Goal: Answer question/provide support: Share knowledge or assist other users

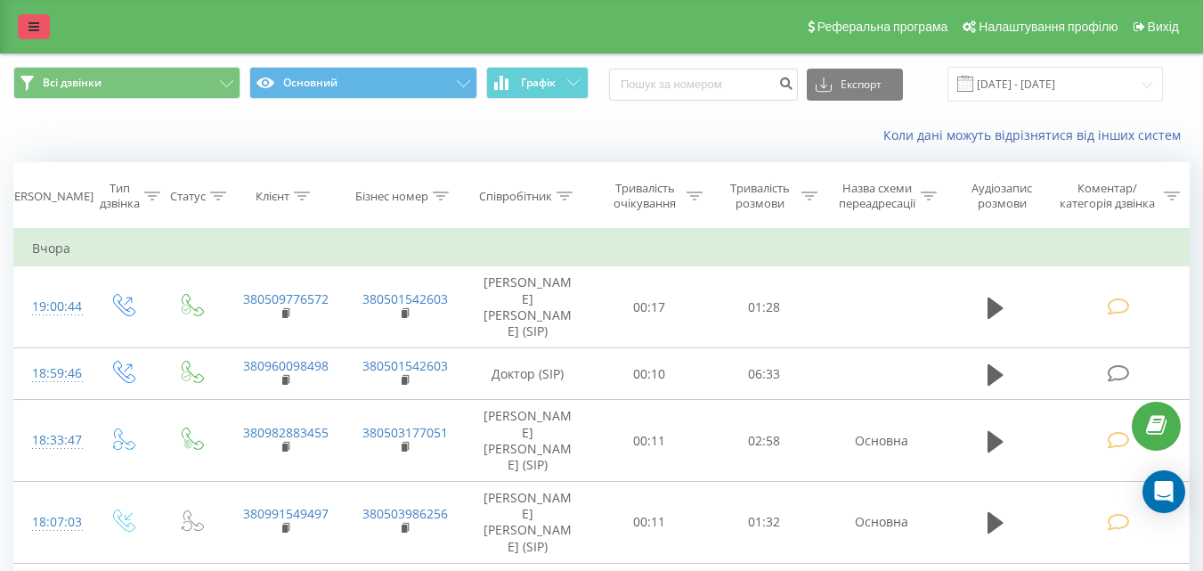
click at [36, 31] on icon at bounding box center [33, 26] width 11 height 12
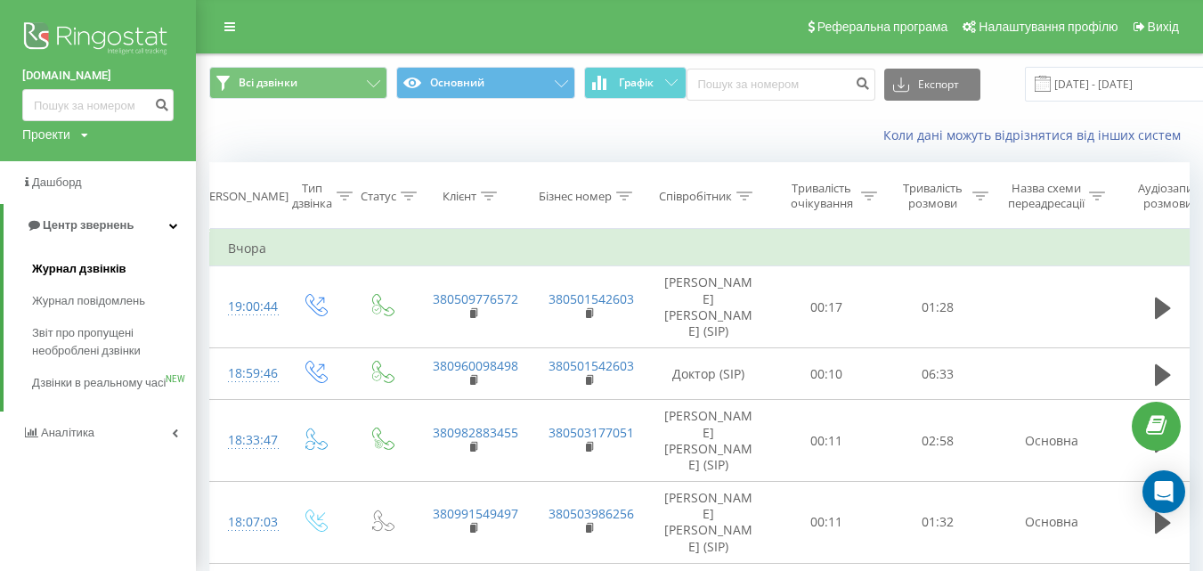
click at [71, 270] on span "Журнал дзвінків" at bounding box center [79, 269] width 94 height 18
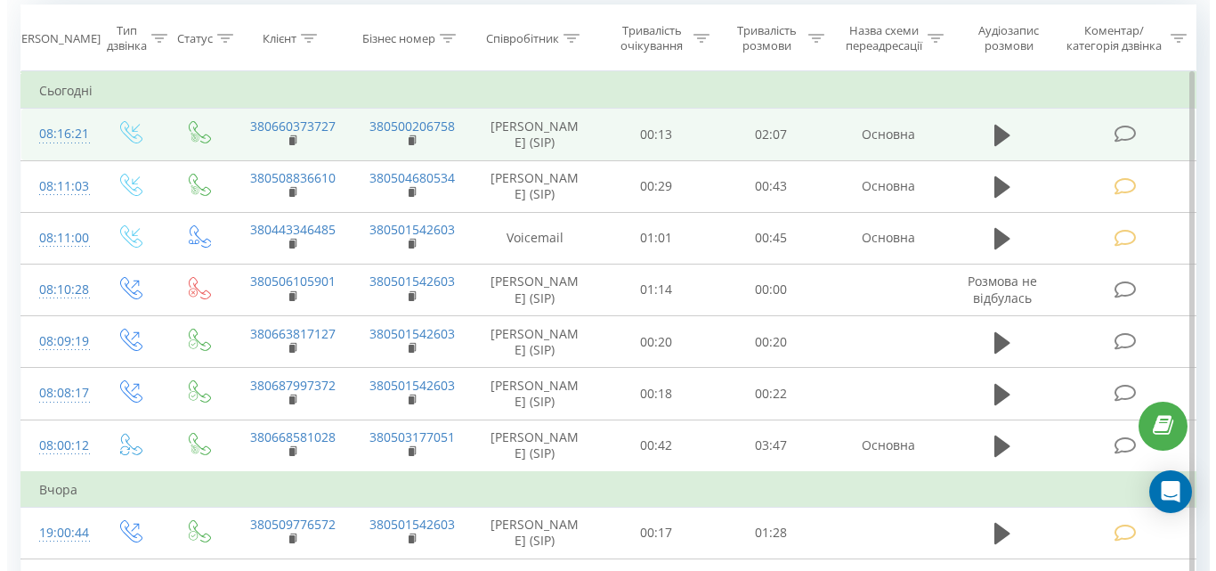
scroll to position [178, 0]
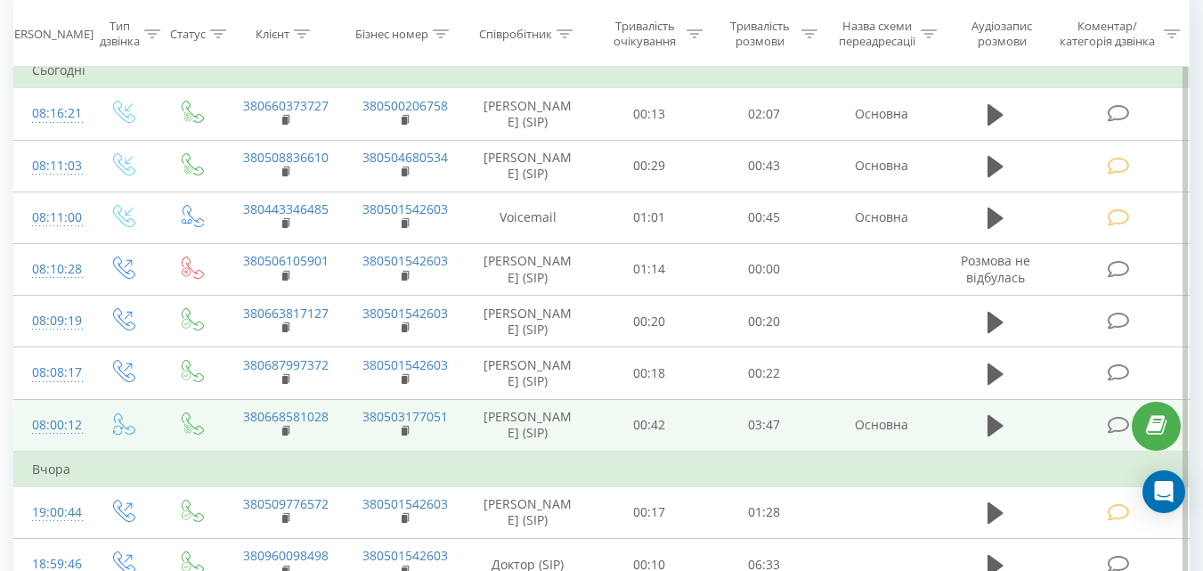
click at [1117, 435] on icon at bounding box center [1118, 425] width 22 height 19
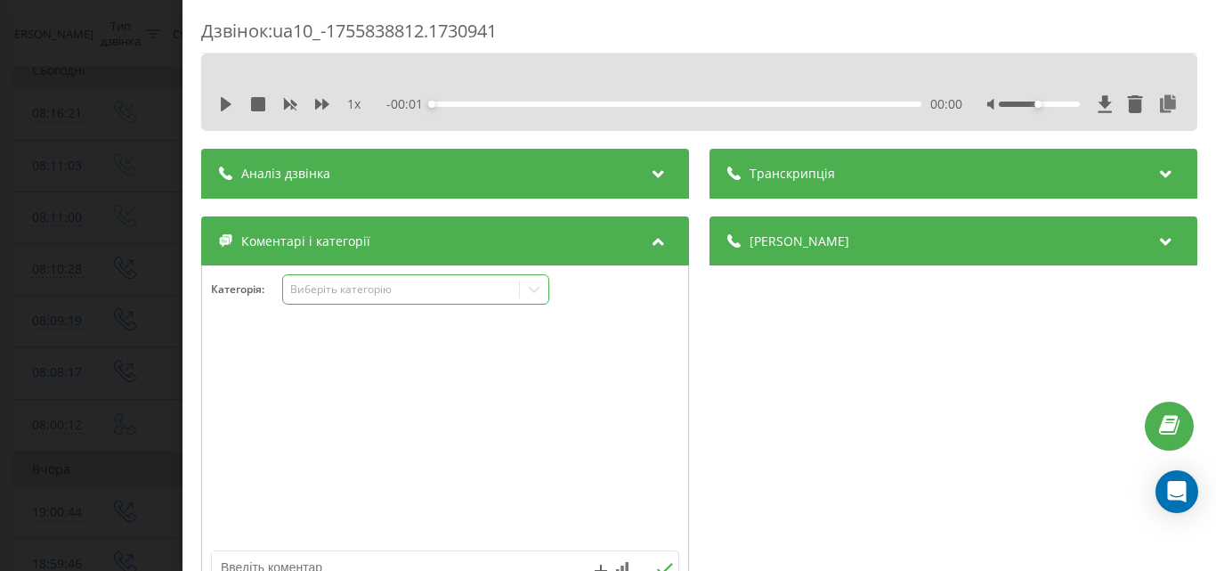
click at [453, 290] on div "Виберіть категорію" at bounding box center [400, 289] width 223 height 14
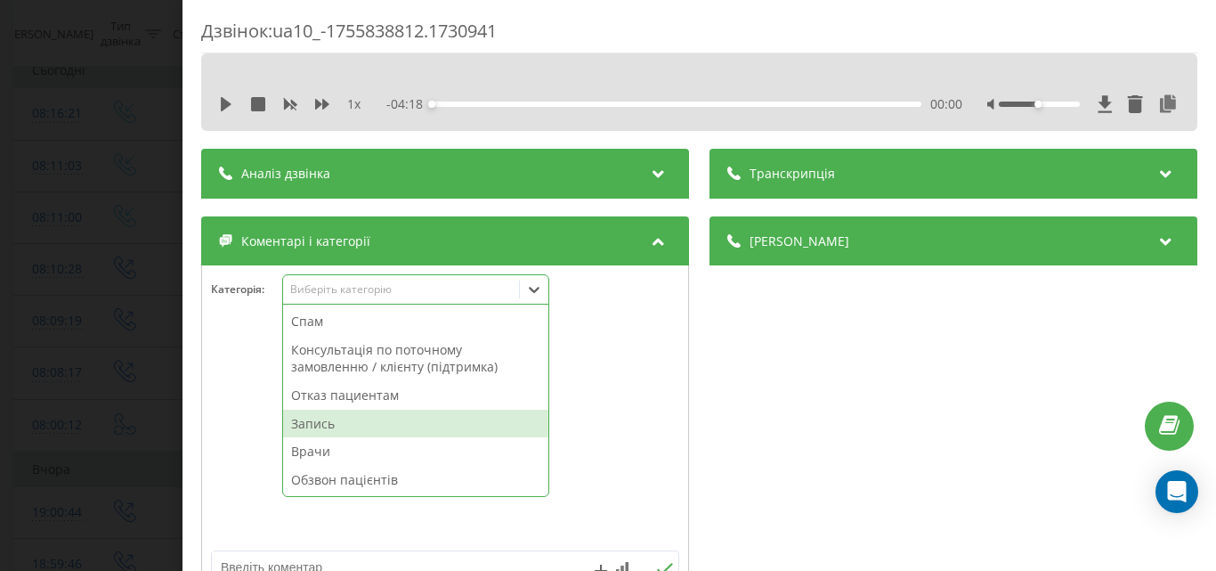
click at [331, 421] on div "Запись" at bounding box center [415, 424] width 265 height 28
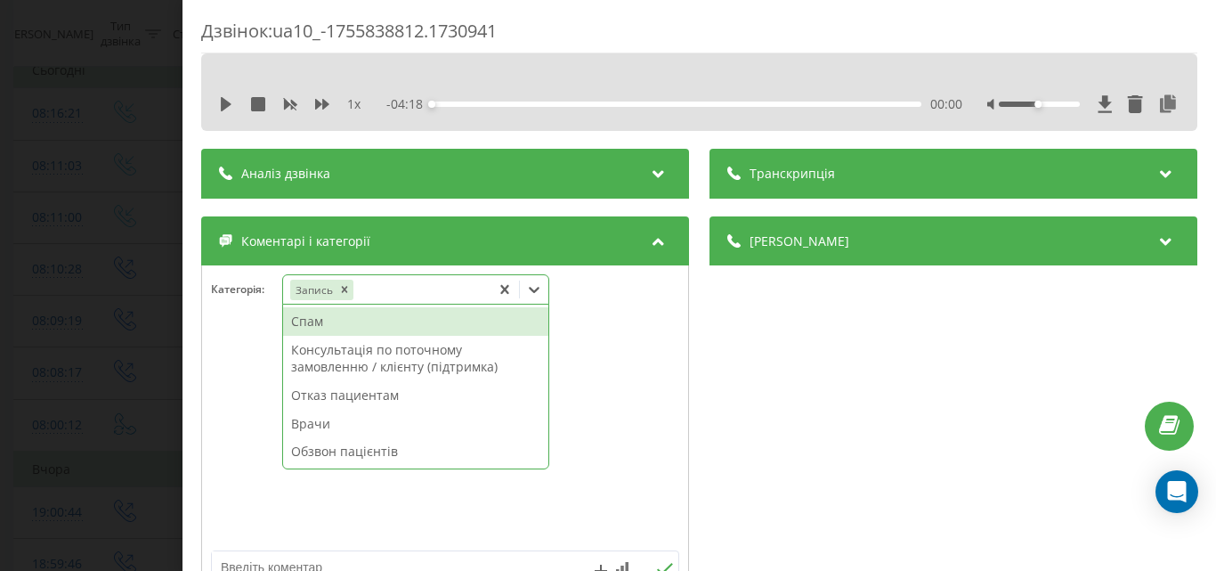
click at [103, 298] on div "Дзвінок : ua10_-1755838812.1730941 1 x - 04:18 00:00 00:00 Транскрипція Для AI-…" at bounding box center [608, 285] width 1216 height 571
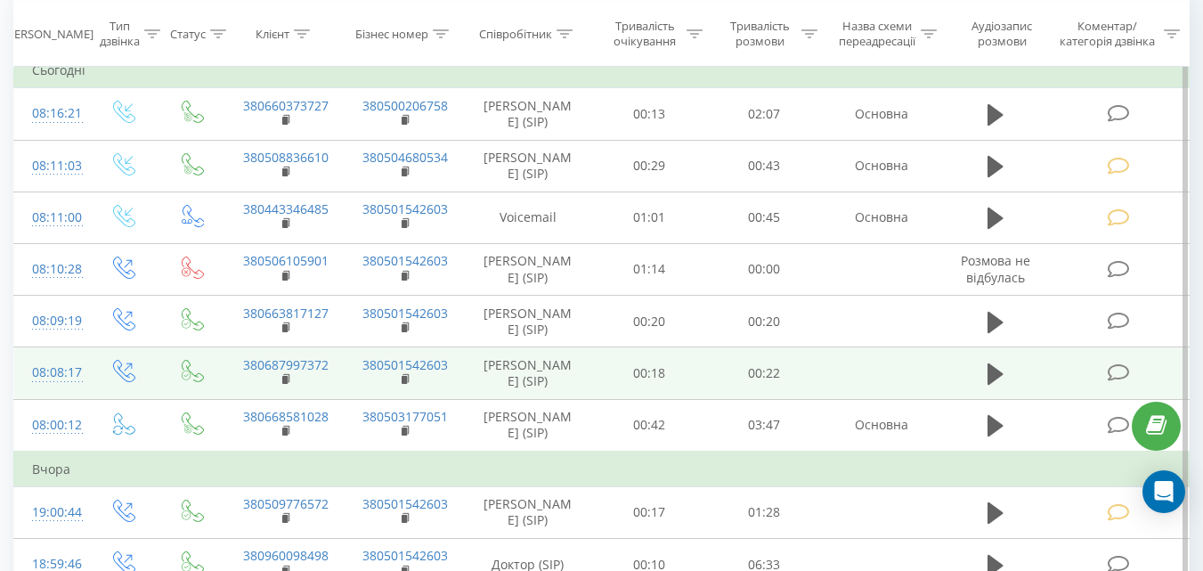
click at [1113, 382] on icon at bounding box center [1118, 372] width 22 height 19
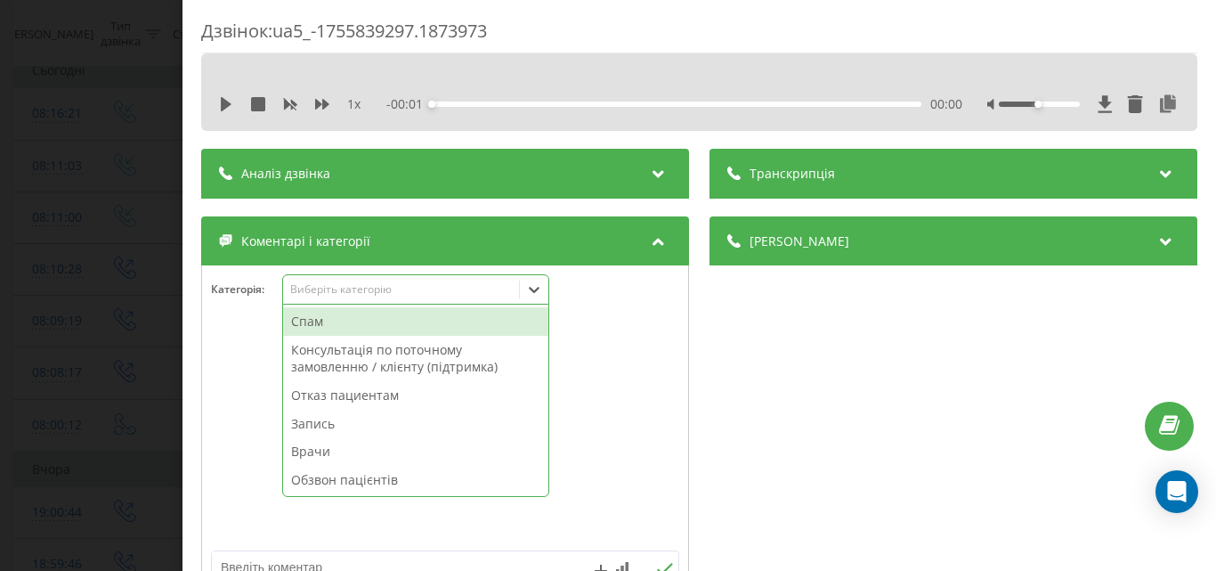
click at [426, 289] on div "Виберіть категорію" at bounding box center [400, 289] width 223 height 14
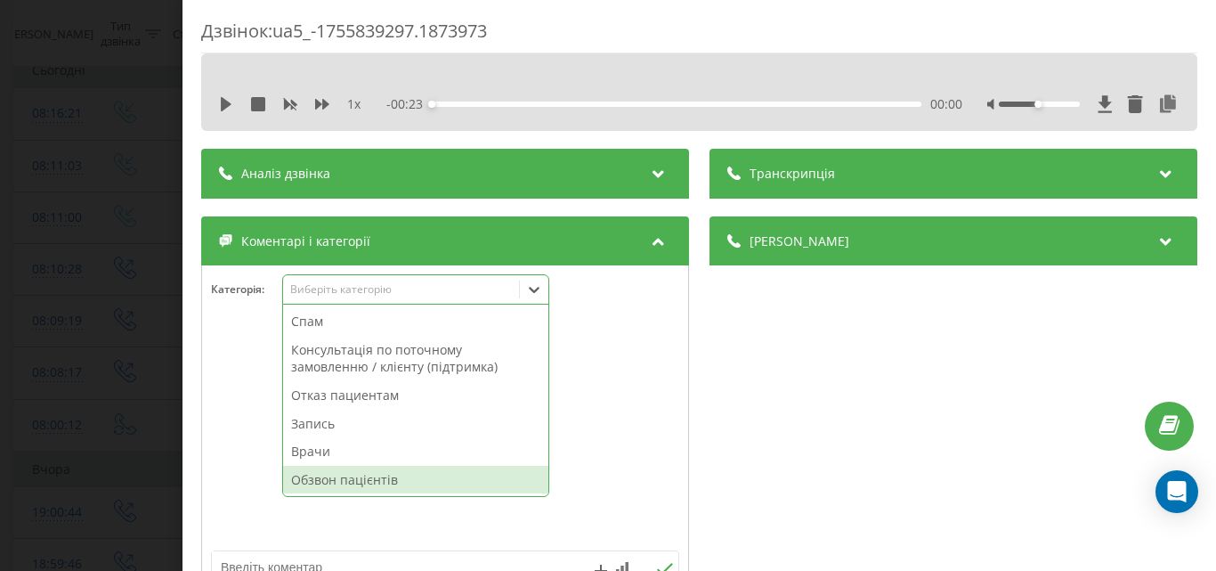
click at [331, 476] on div "Обзвон пацієнтів" at bounding box center [415, 480] width 265 height 28
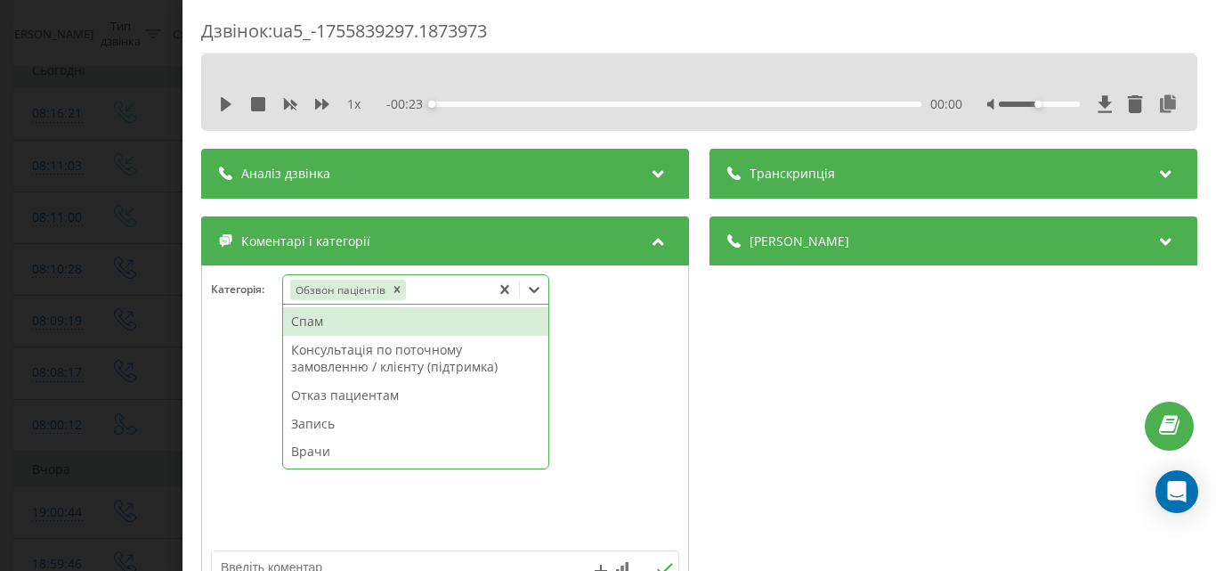
click at [148, 282] on div "Дзвінок : ua5_-1755839297.1873973 1 x - 00:23 00:00 00:00 Транскрипція Для AI-а…" at bounding box center [608, 285] width 1216 height 571
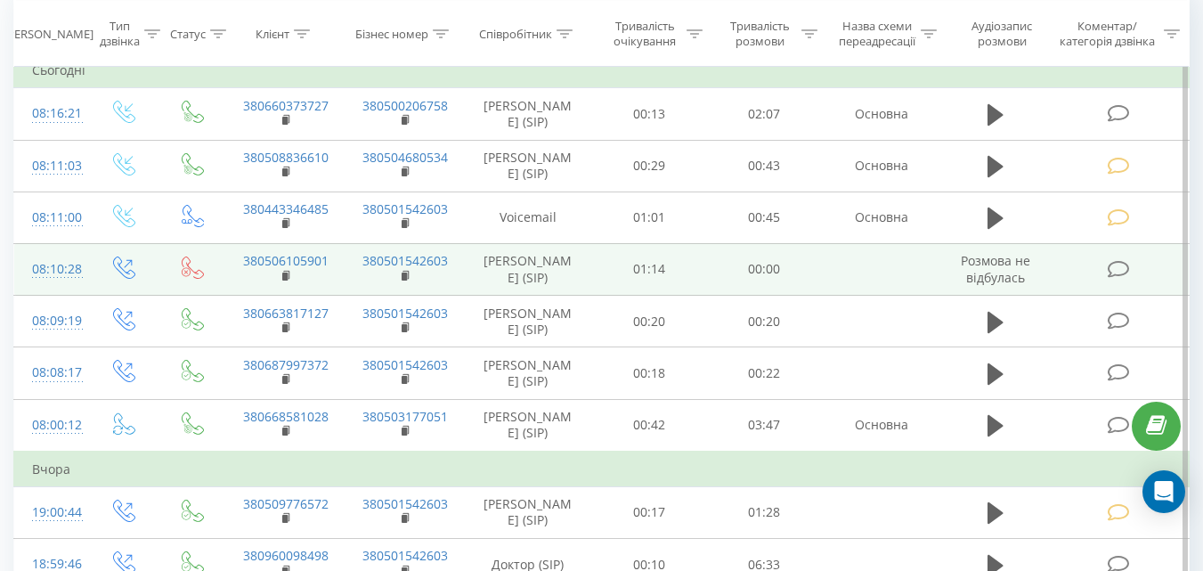
click at [1115, 278] on icon at bounding box center [1118, 269] width 22 height 19
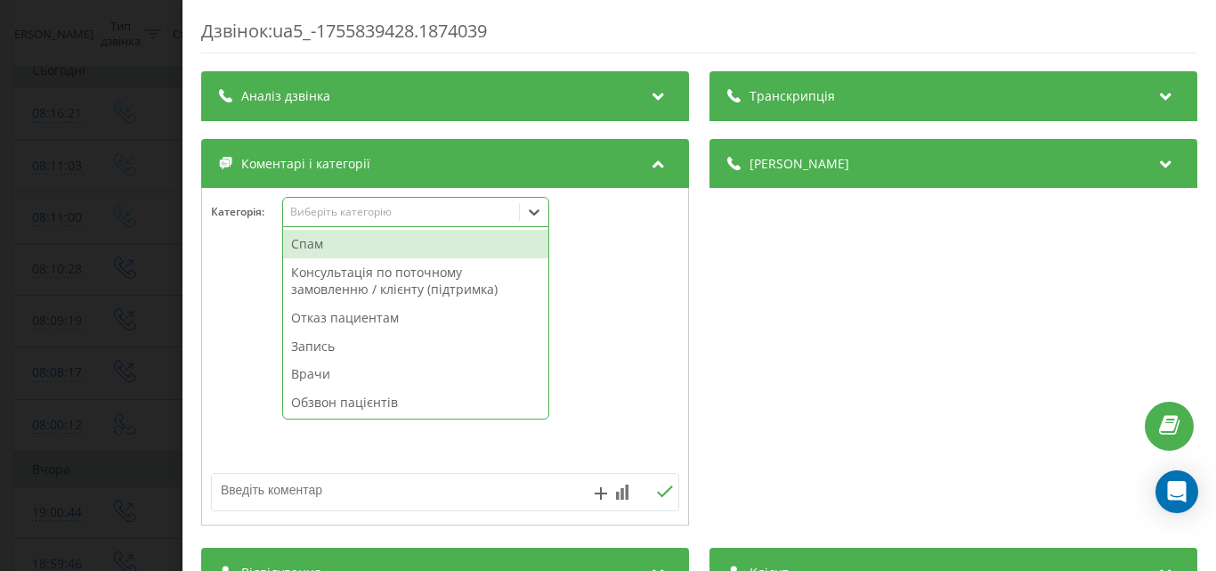
click at [434, 220] on div "Виберіть категорію" at bounding box center [401, 212] width 236 height 17
click at [396, 241] on div "Спам" at bounding box center [415, 244] width 265 height 28
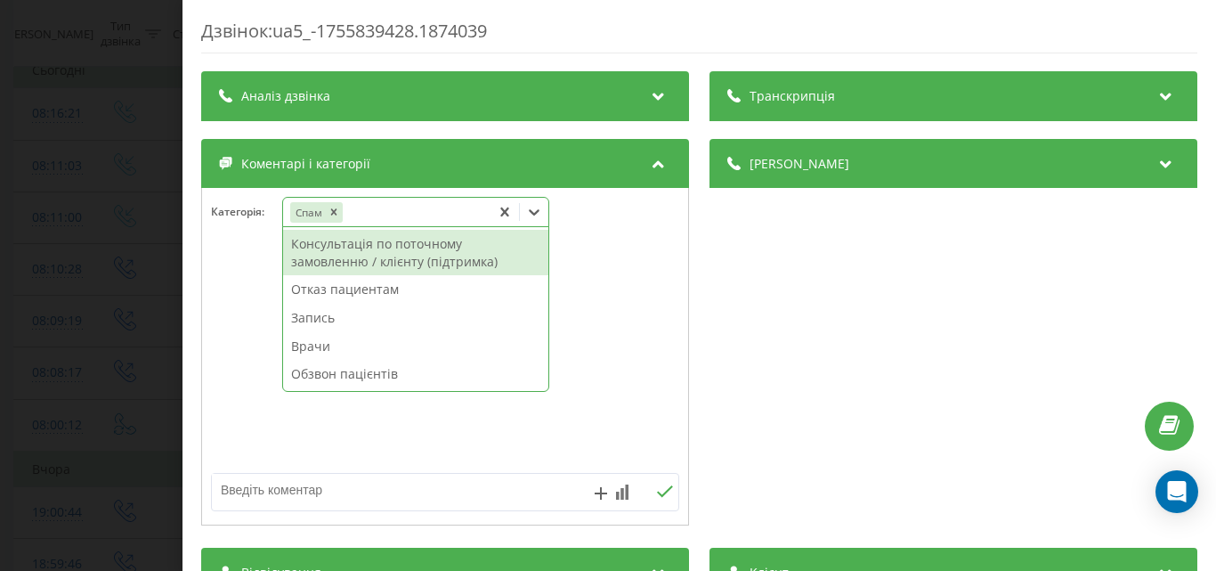
click at [126, 191] on div "Дзвінок : ua5_-1755839428.1874039 Транскрипція Для AI-аналізу майбутніх дзвінкі…" at bounding box center [608, 285] width 1216 height 571
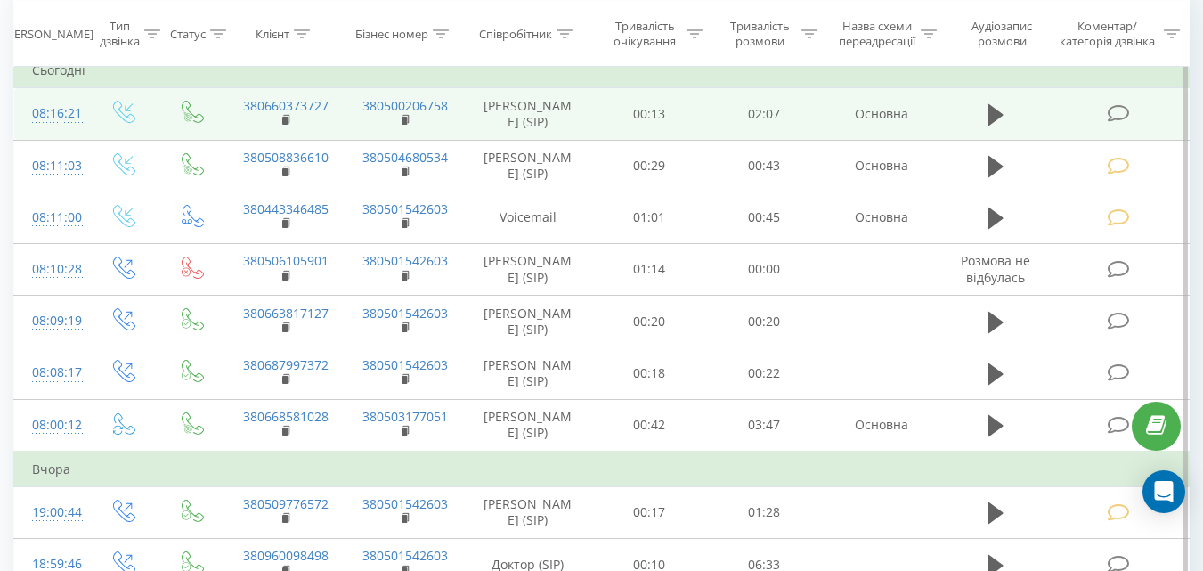
click at [1115, 110] on icon at bounding box center [1118, 113] width 22 height 19
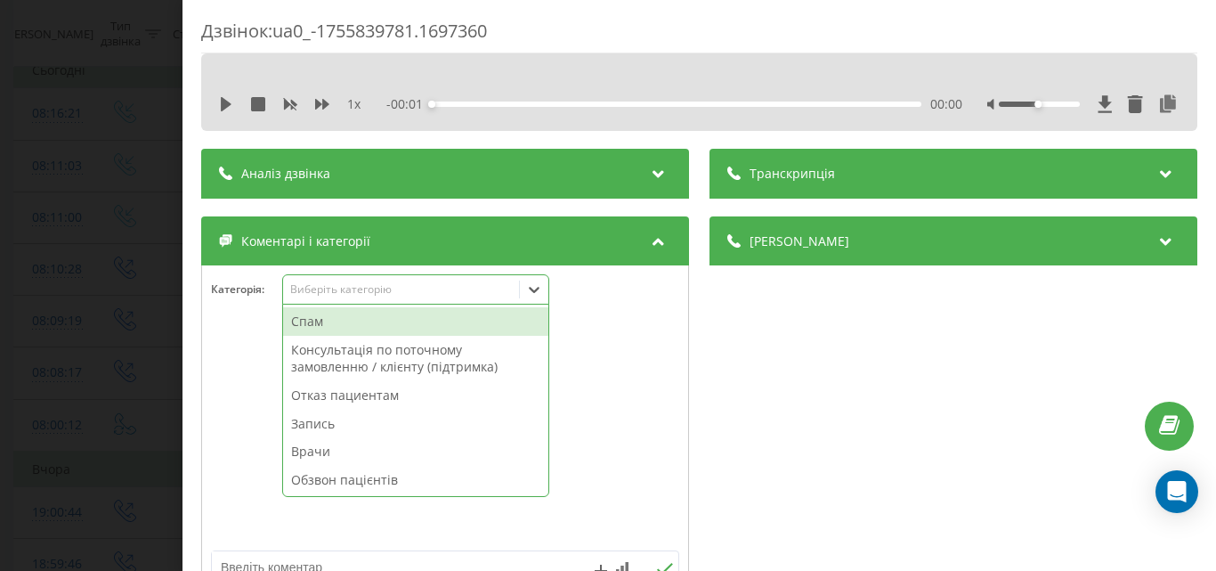
click at [444, 289] on div "Виберіть категорію" at bounding box center [400, 289] width 223 height 14
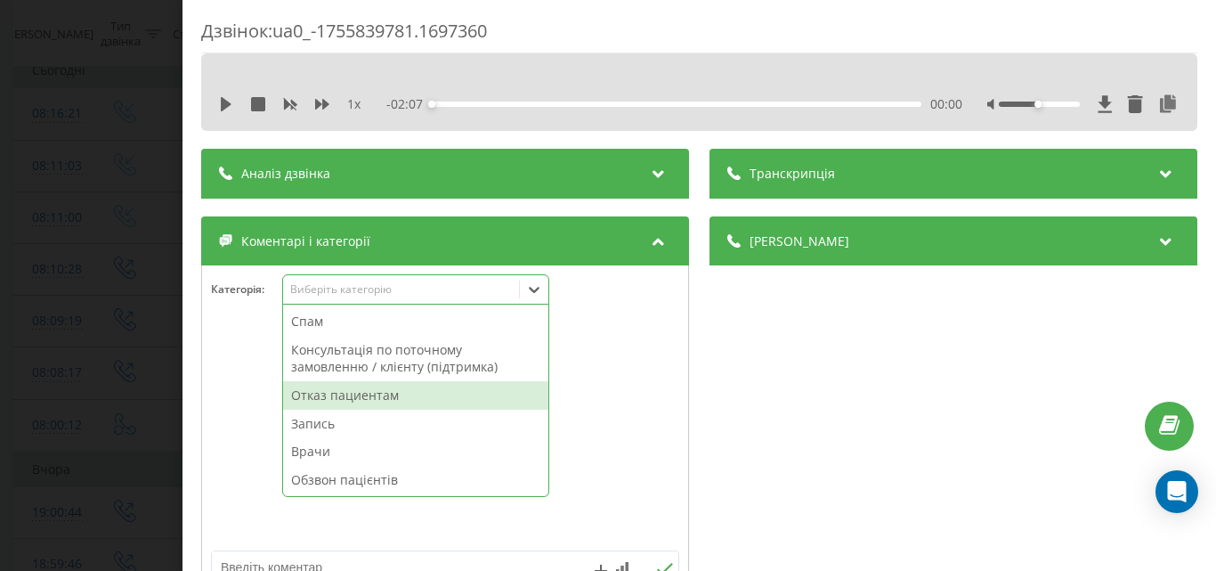
click at [369, 390] on div "Отказ пациентам" at bounding box center [415, 395] width 265 height 28
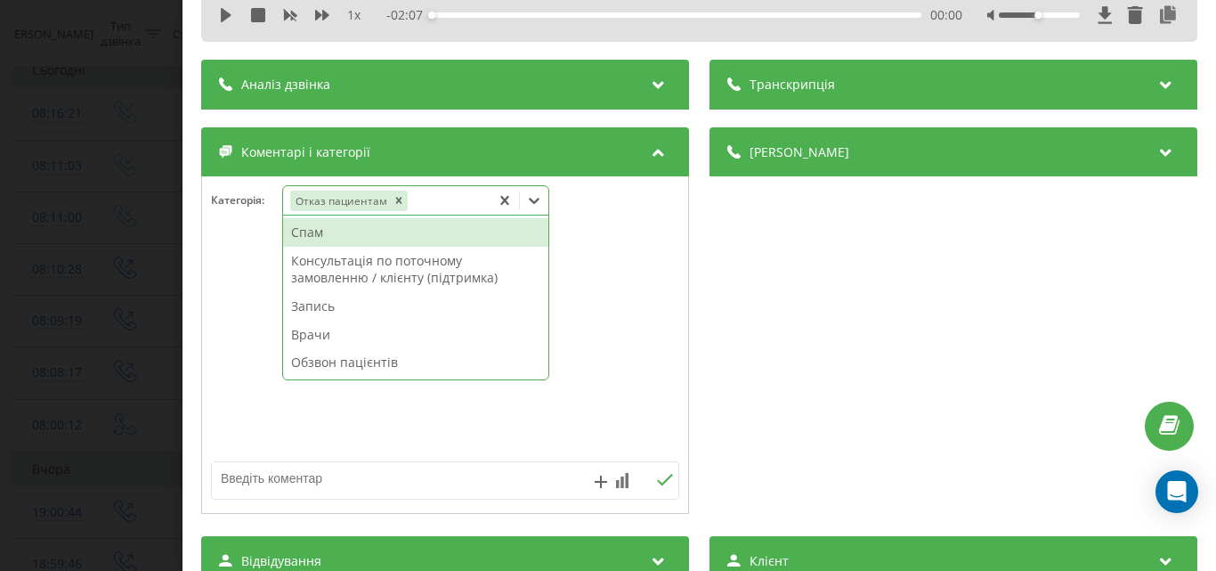
scroll to position [178, 0]
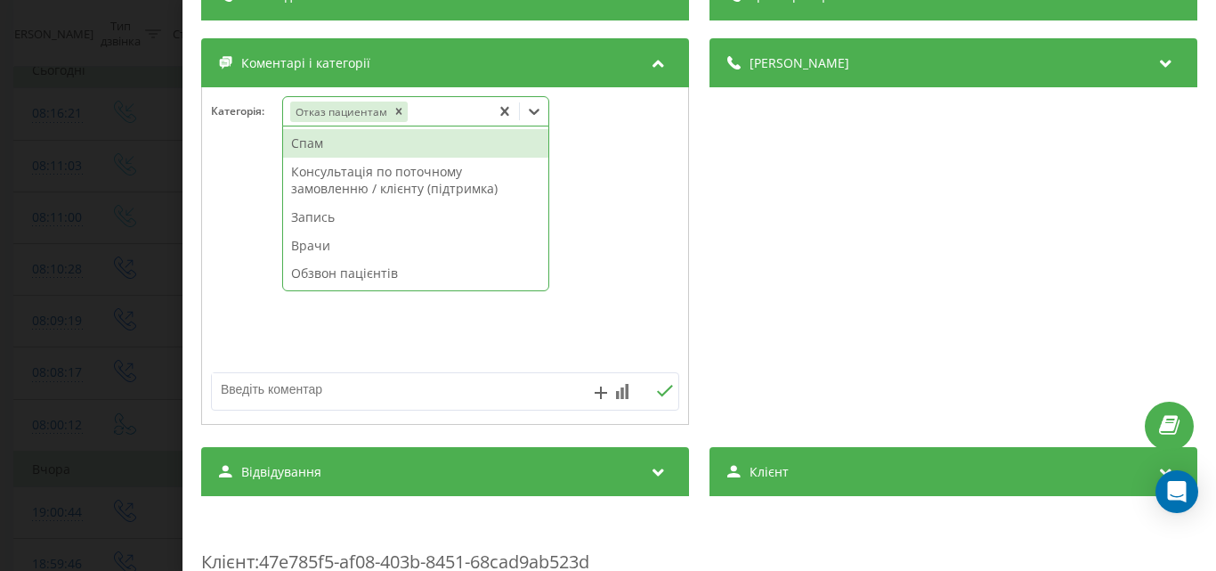
click at [240, 394] on textarea at bounding box center [398, 389] width 373 height 32
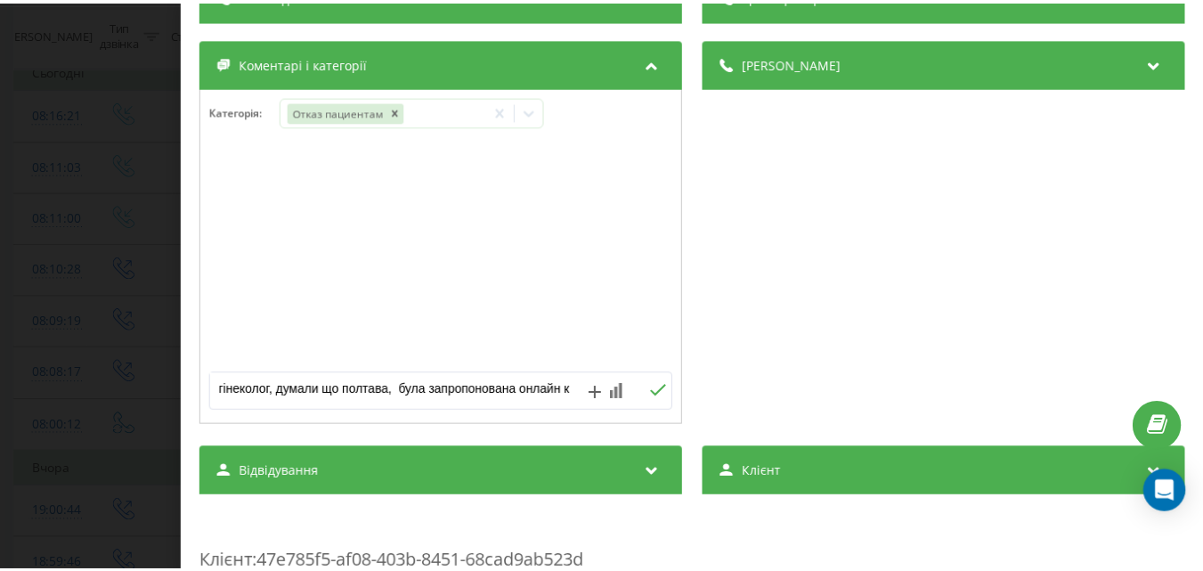
scroll to position [6, 0]
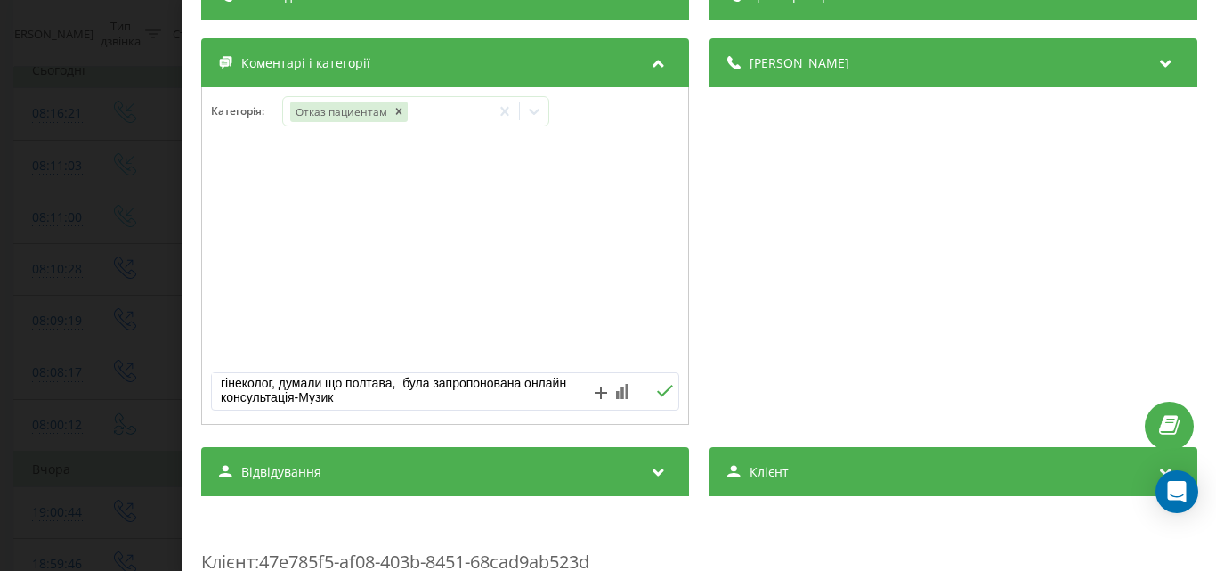
type textarea "гінеколог, думали що полтава, була запропонована онлайн консультація-Музика"
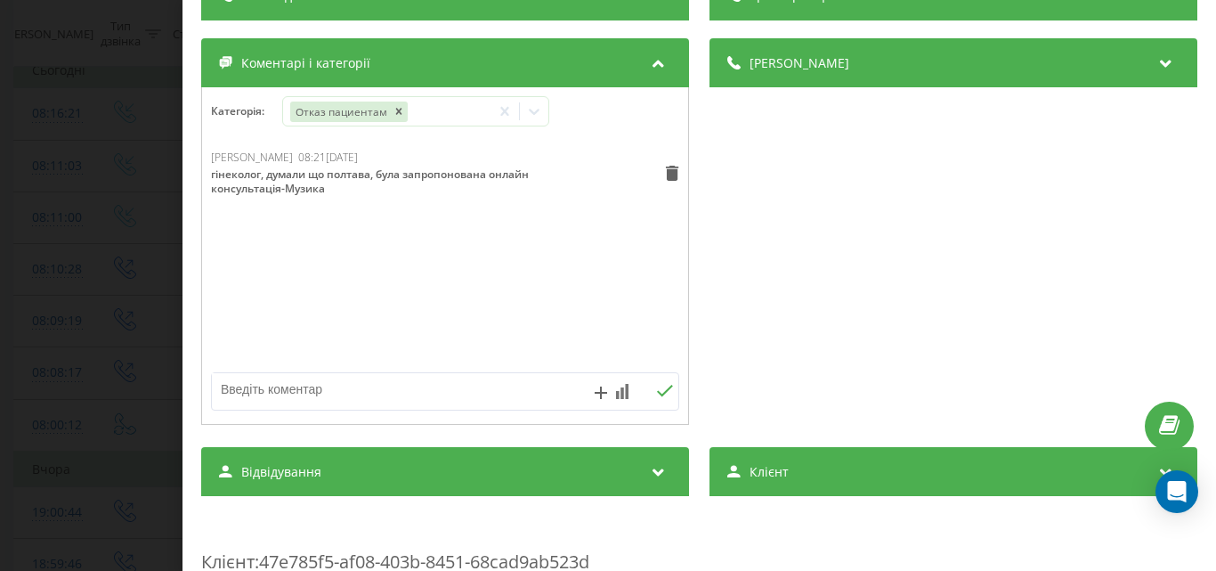
click at [129, 189] on div "Дзвінок : ua0_-1755839781.1697360 1 x - 02:07 00:00 00:00 Транскрипція Для AI-а…" at bounding box center [608, 285] width 1216 height 571
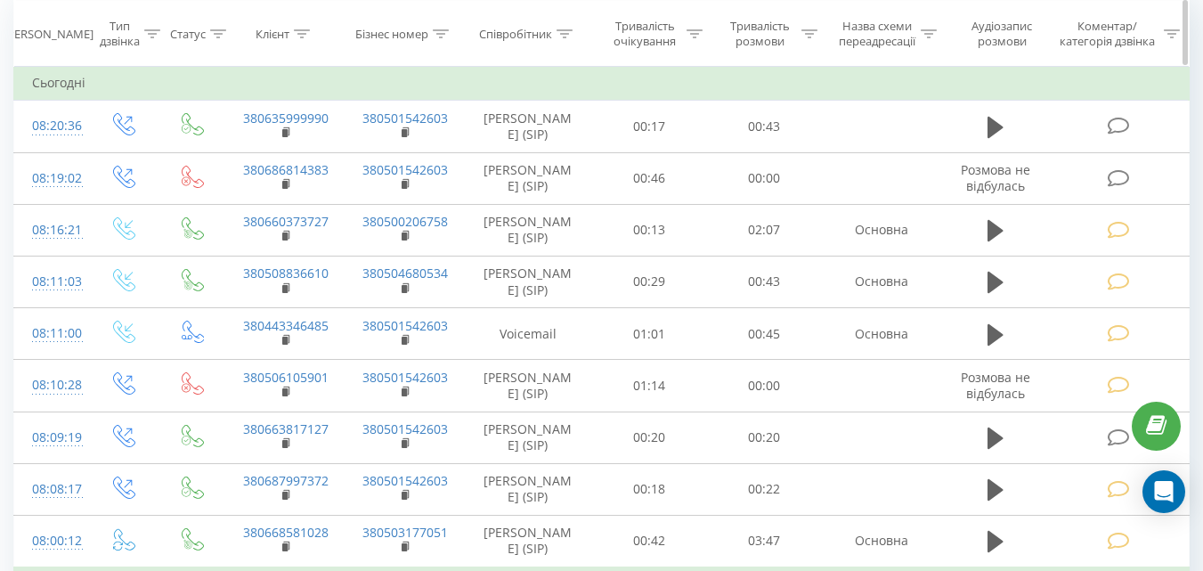
scroll to position [178, 0]
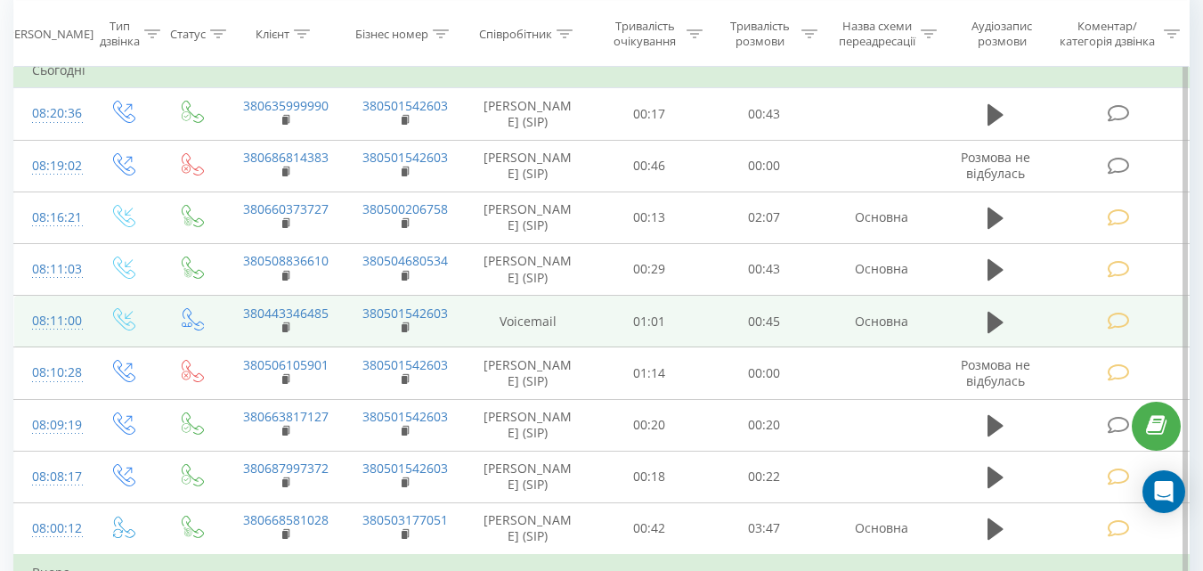
click at [1117, 330] on icon at bounding box center [1118, 321] width 22 height 19
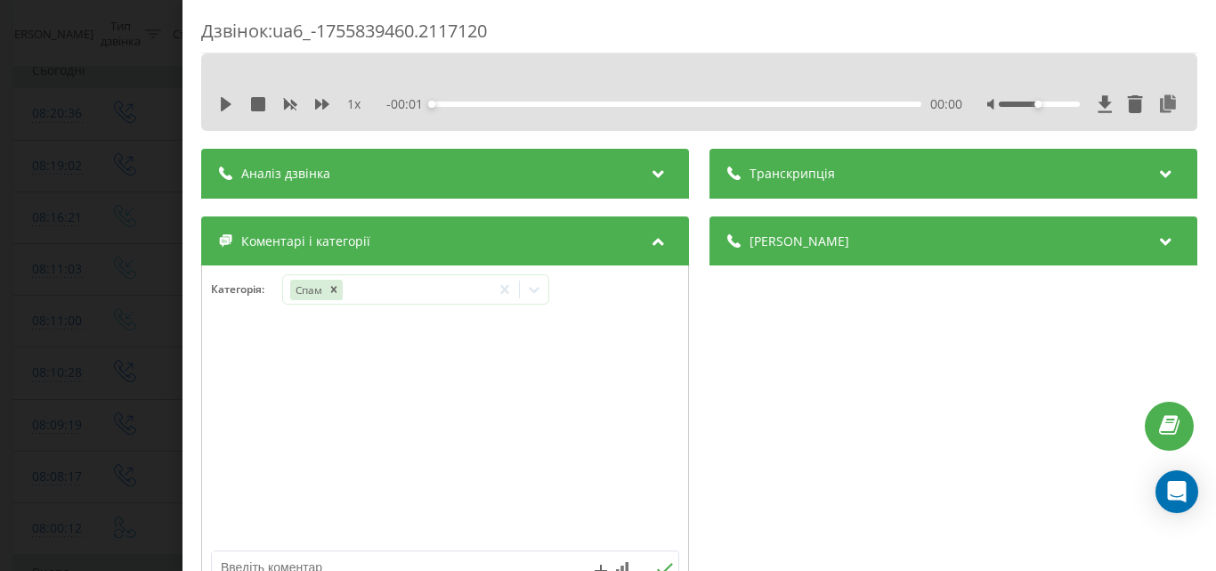
click at [95, 104] on div "Дзвінок : ua6_-1755839460.2117120 1 x - 00:01 00:00 00:00 Транскрипція Для AI-а…" at bounding box center [608, 285] width 1216 height 571
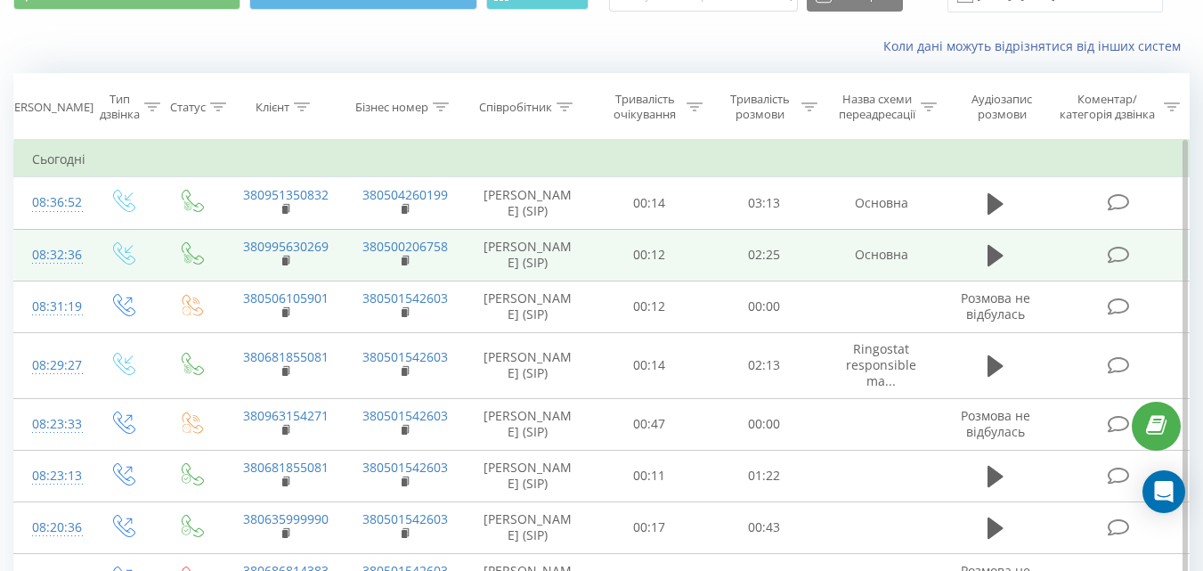
scroll to position [178, 0]
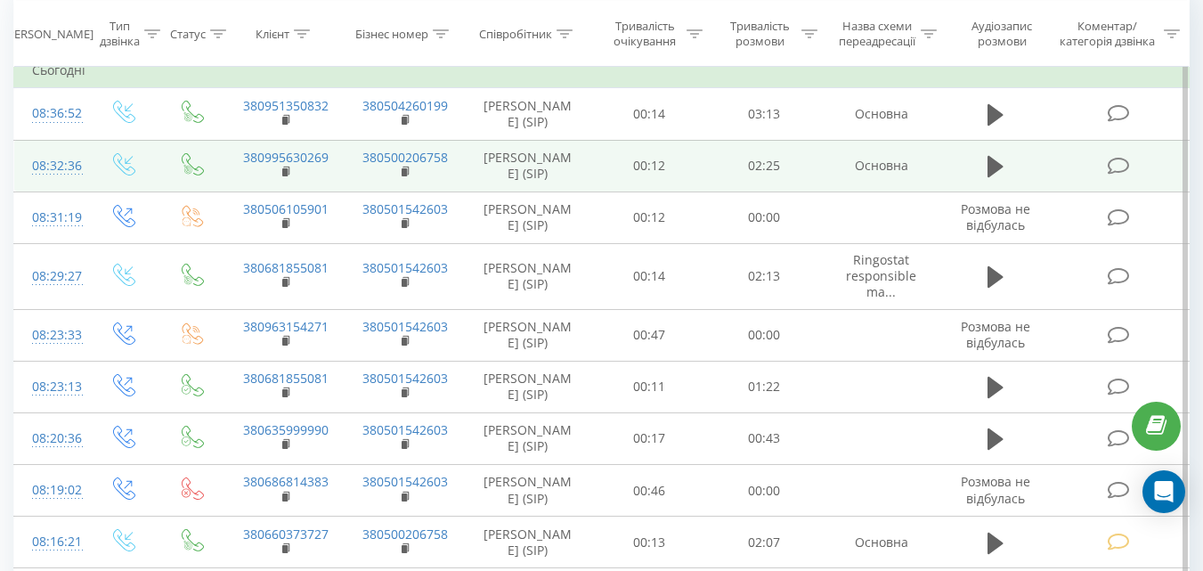
click at [1119, 173] on icon at bounding box center [1118, 166] width 22 height 19
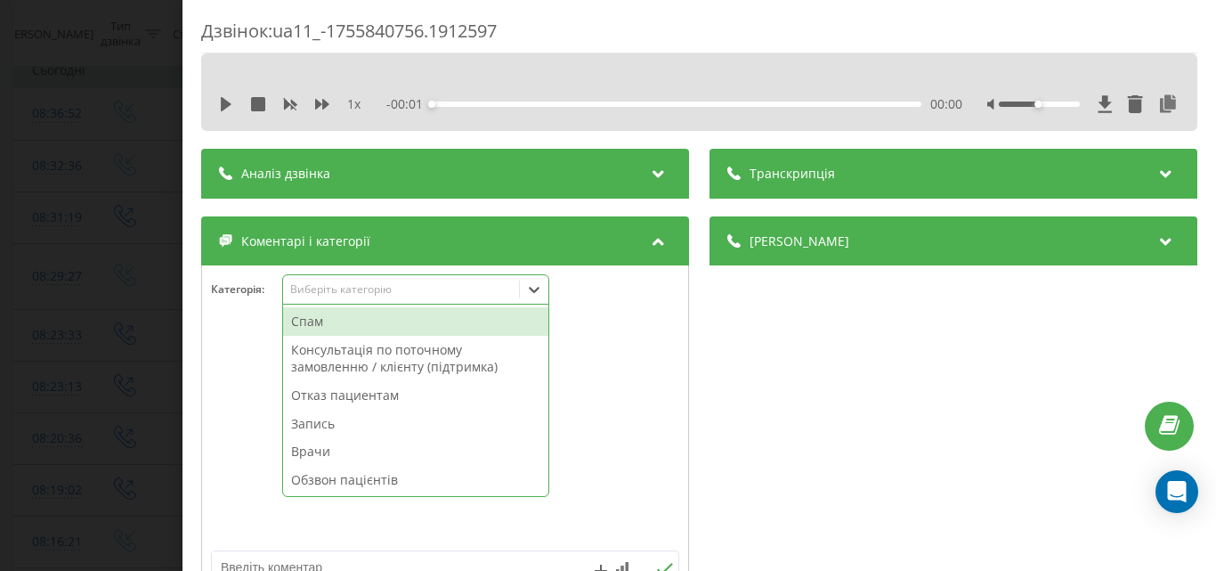
click at [514, 290] on div "Виберіть категорію" at bounding box center [401, 289] width 236 height 17
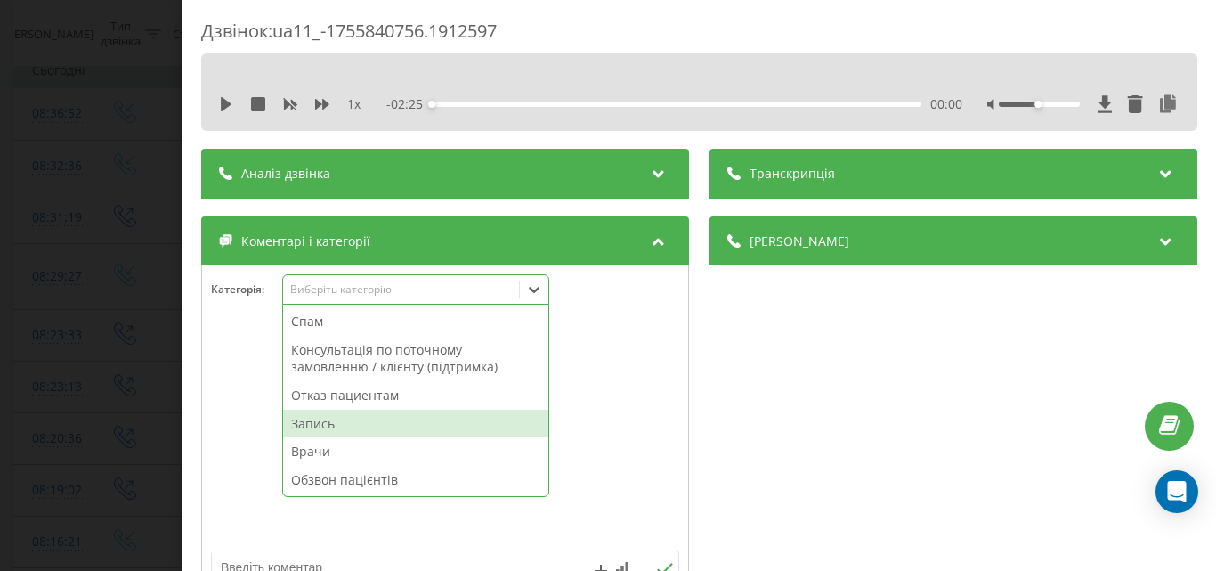
click at [357, 418] on div "Запись" at bounding box center [415, 424] width 265 height 28
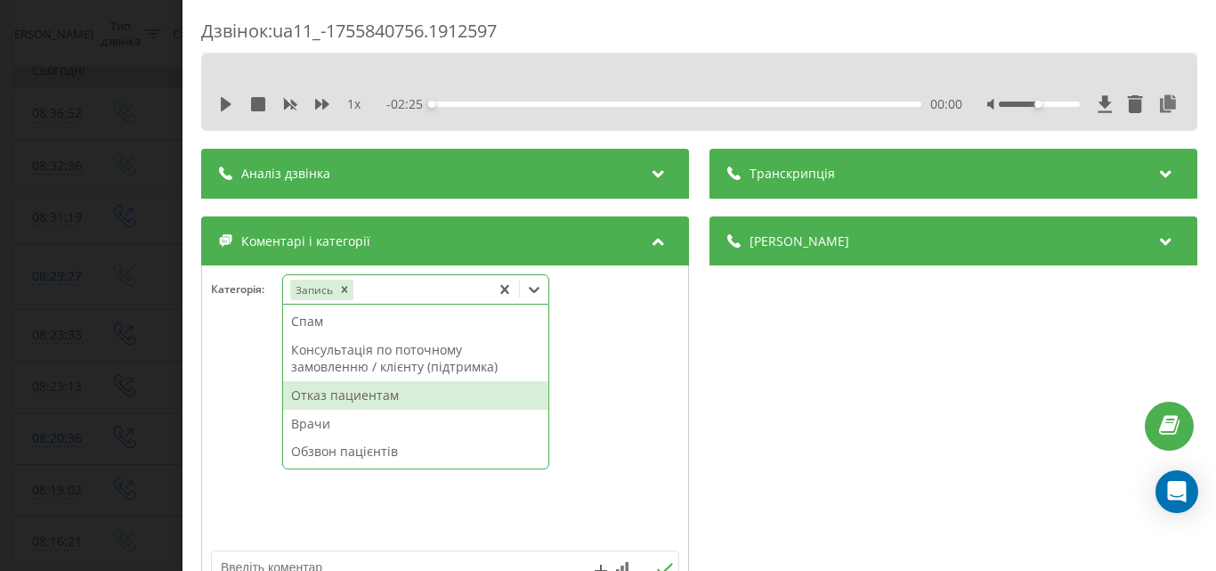
click at [110, 264] on div "Дзвінок : ua11_-1755840756.1912597 1 x - 02:25 00:00 00:00 Транскрипція Для AI-…" at bounding box center [608, 285] width 1216 height 571
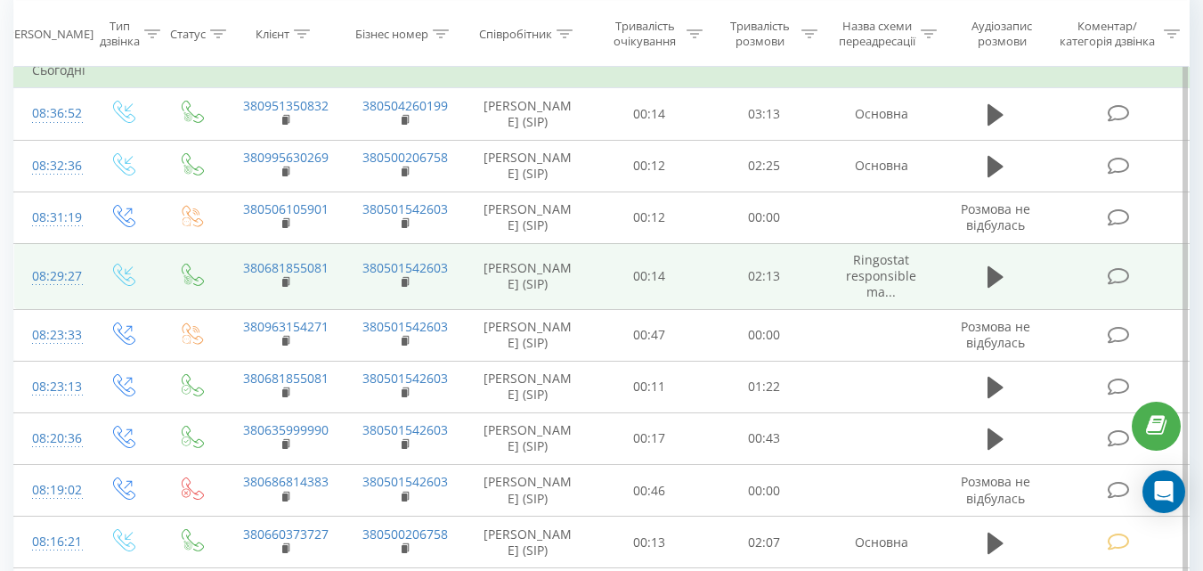
scroll to position [267, 0]
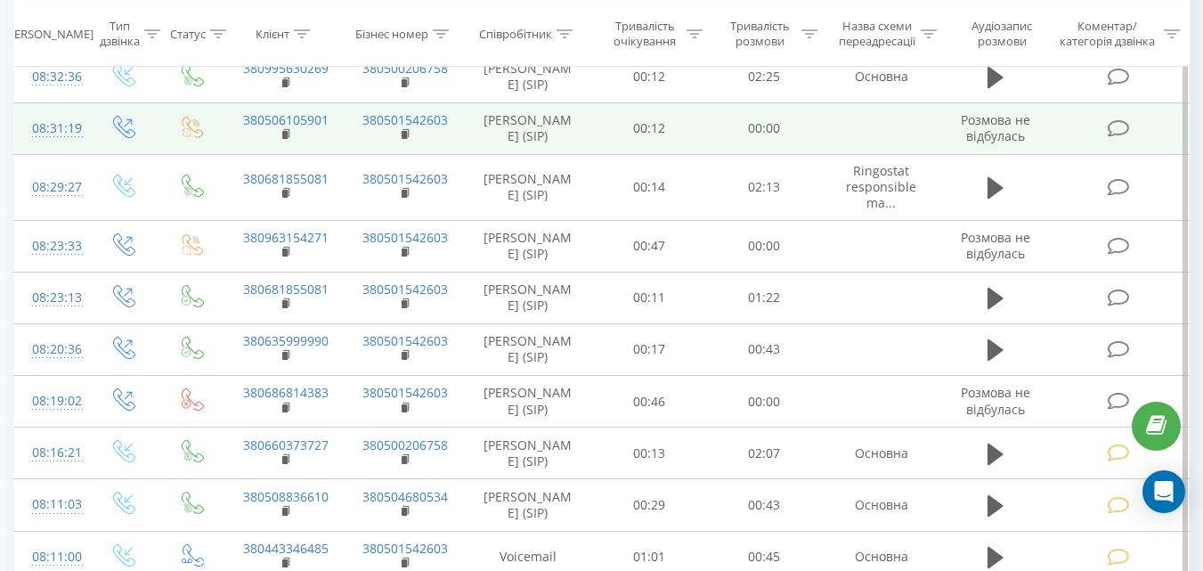
click at [1114, 138] on icon at bounding box center [1118, 128] width 22 height 19
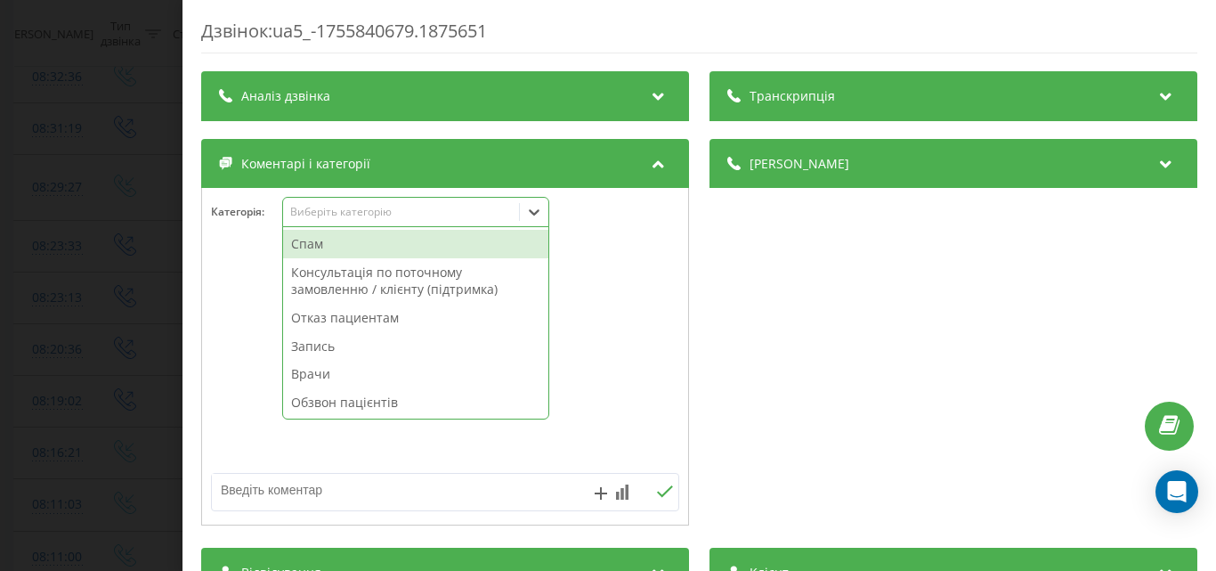
click at [445, 205] on div "Виберіть категорію" at bounding box center [400, 212] width 223 height 14
click at [444, 239] on div "Спам" at bounding box center [415, 244] width 265 height 28
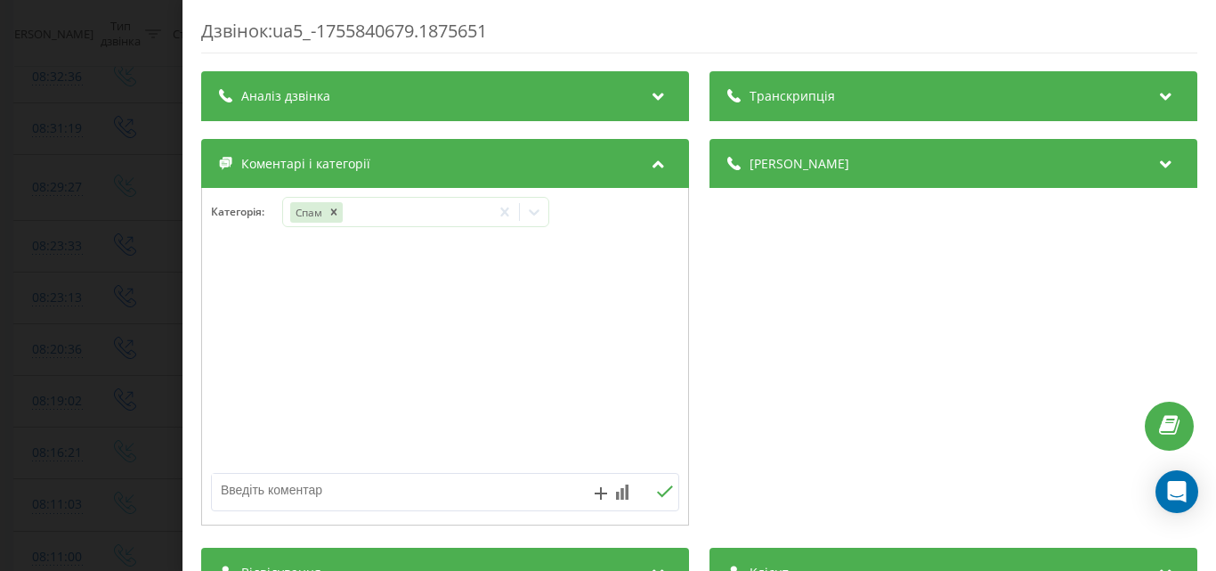
click at [158, 239] on div "Дзвінок : ua5_-1755840679.1875651 Транскрипція Для AI-аналізу майбутніх дзвінкі…" at bounding box center [608, 285] width 1216 height 571
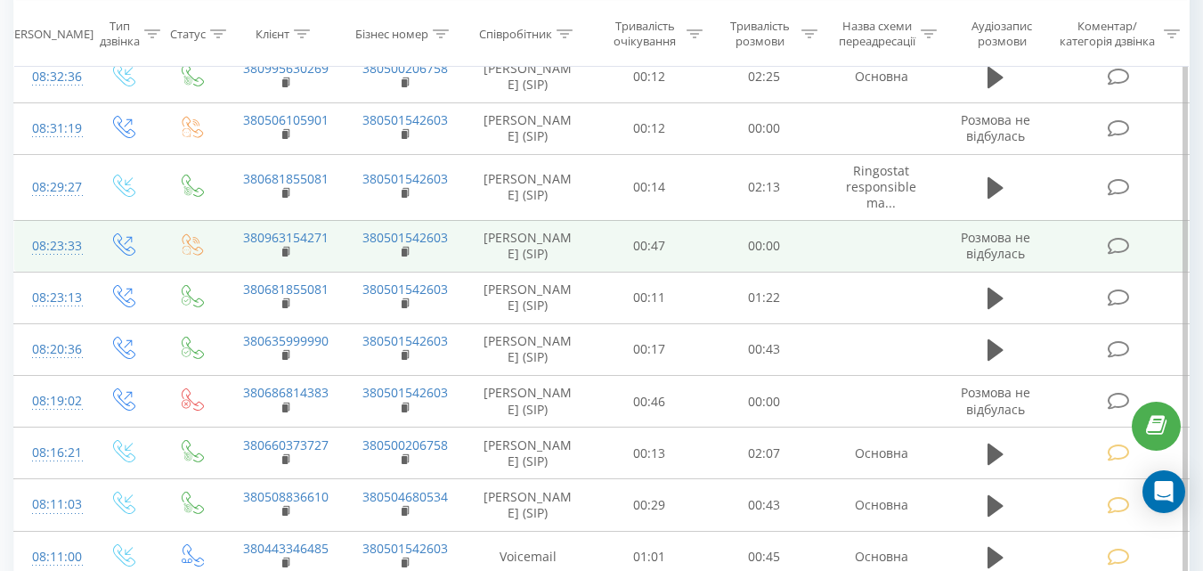
click at [1120, 256] on icon at bounding box center [1118, 246] width 22 height 19
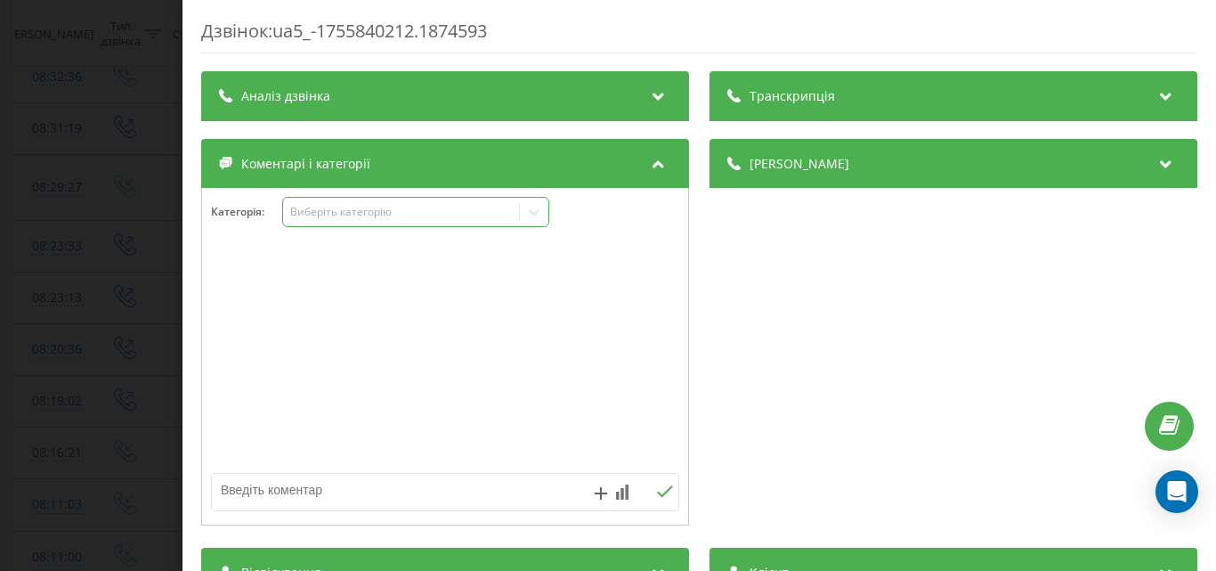
click at [472, 223] on div "Виберіть категорію" at bounding box center [415, 212] width 267 height 30
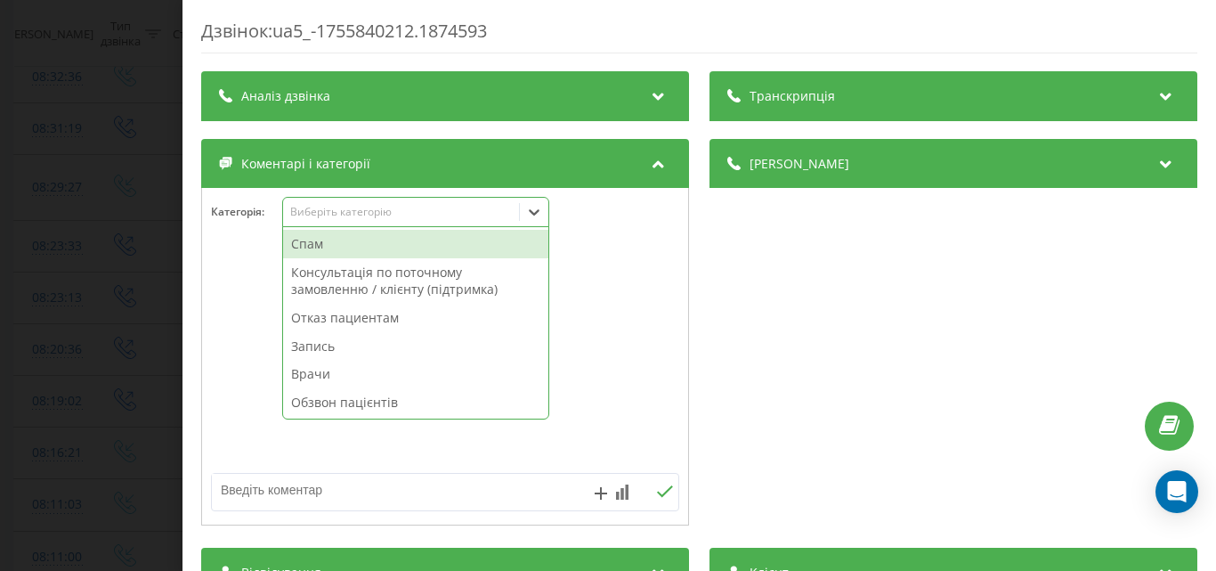
click at [457, 244] on div "Спам" at bounding box center [415, 244] width 265 height 28
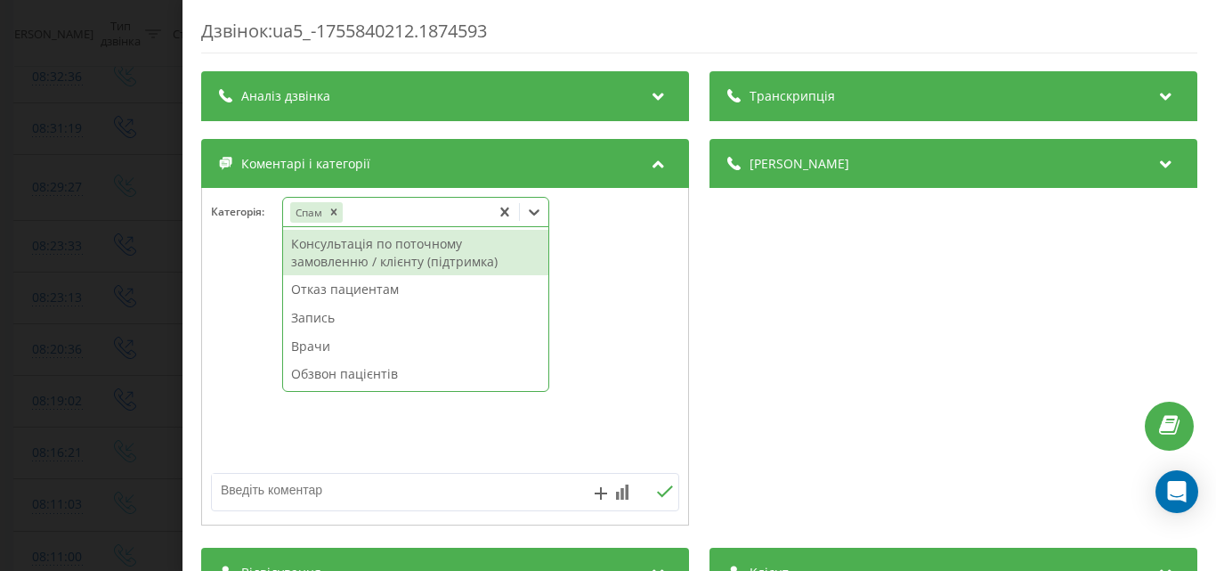
click at [115, 224] on div "Дзвінок : ua5_-1755840212.1874593 Транскрипція Для AI-аналізу майбутніх дзвінкі…" at bounding box center [608, 285] width 1216 height 571
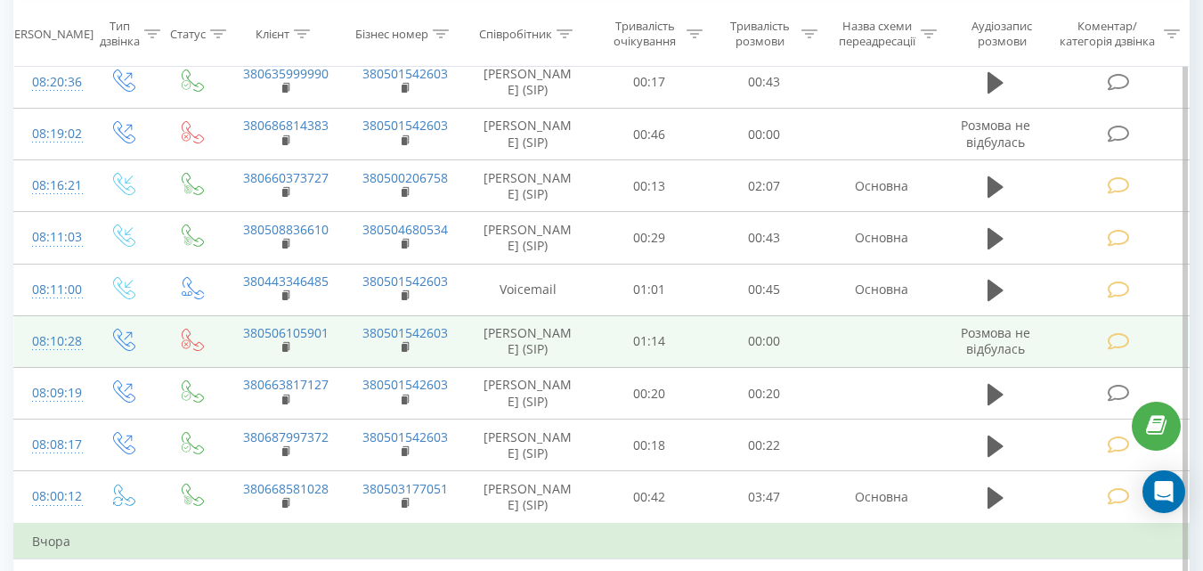
scroll to position [623, 0]
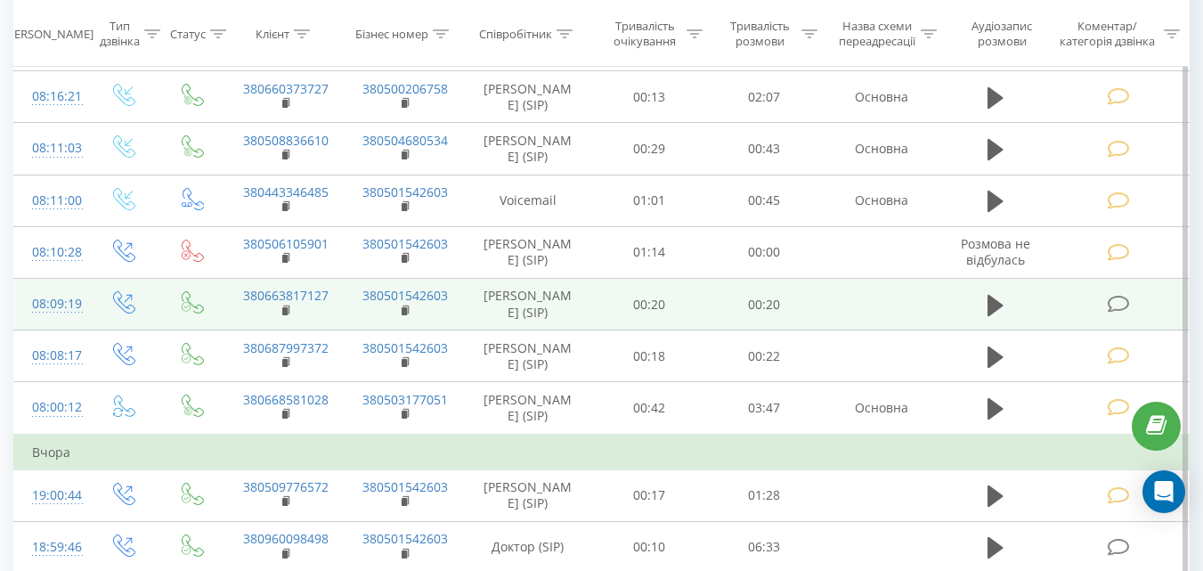
click at [1111, 313] on icon at bounding box center [1118, 304] width 22 height 19
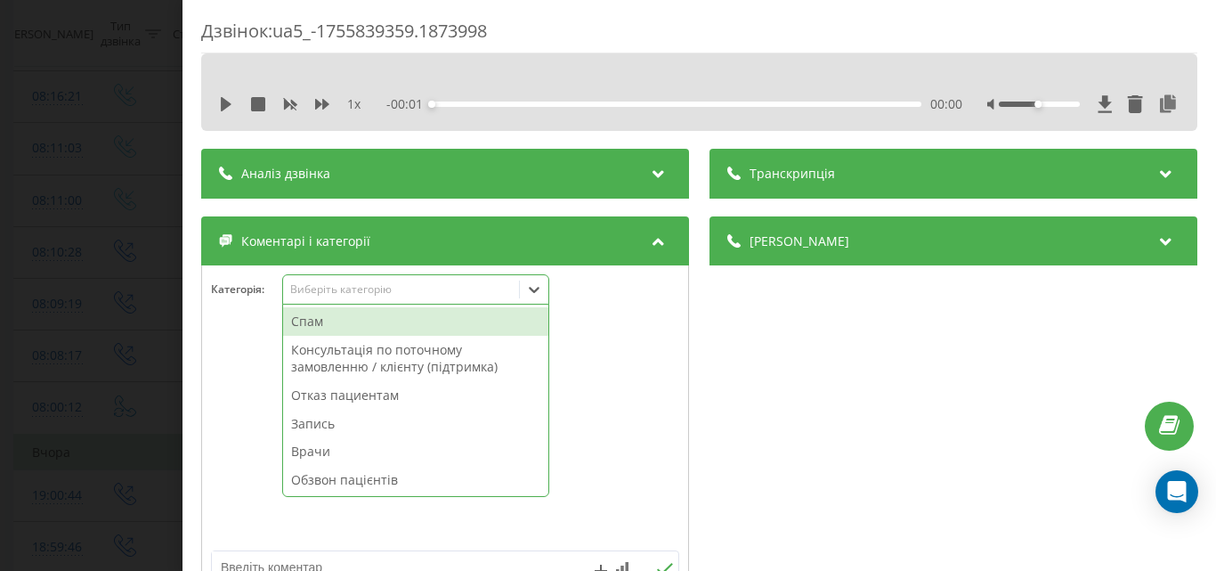
click at [452, 284] on div "Виберіть категорію" at bounding box center [400, 289] width 223 height 14
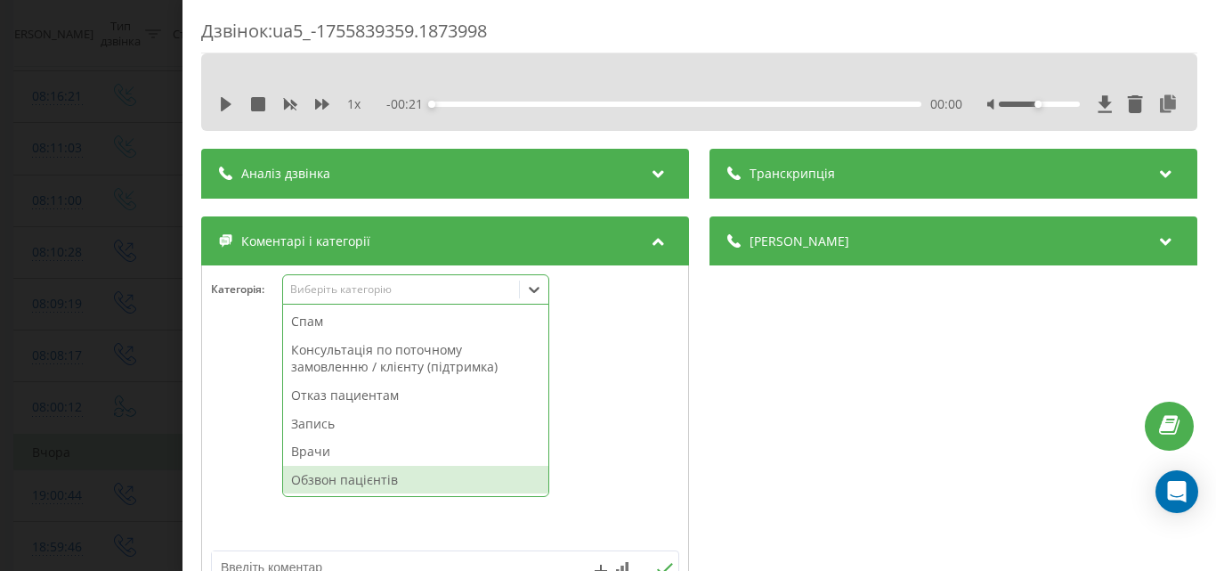
click at [370, 485] on div "Обзвон пацієнтів" at bounding box center [415, 480] width 265 height 28
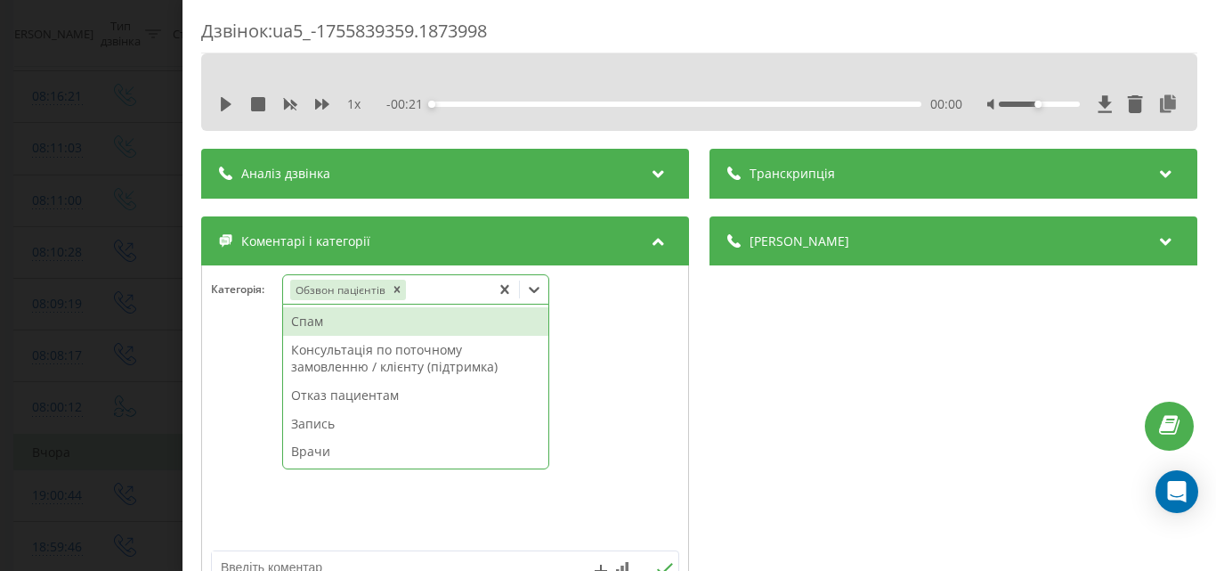
click at [110, 254] on div "Дзвінок : ua5_-1755839359.1873998 1 x - 00:21 00:00 00:00 Транскрипція Для AI-а…" at bounding box center [608, 285] width 1216 height 571
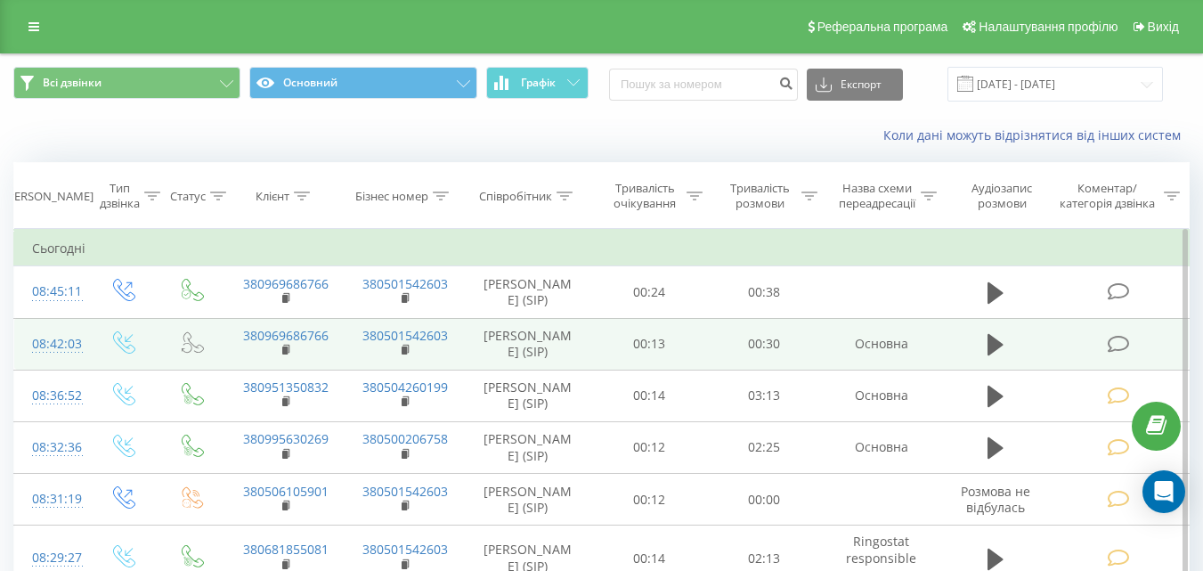
click at [1116, 341] on icon at bounding box center [1118, 344] width 22 height 19
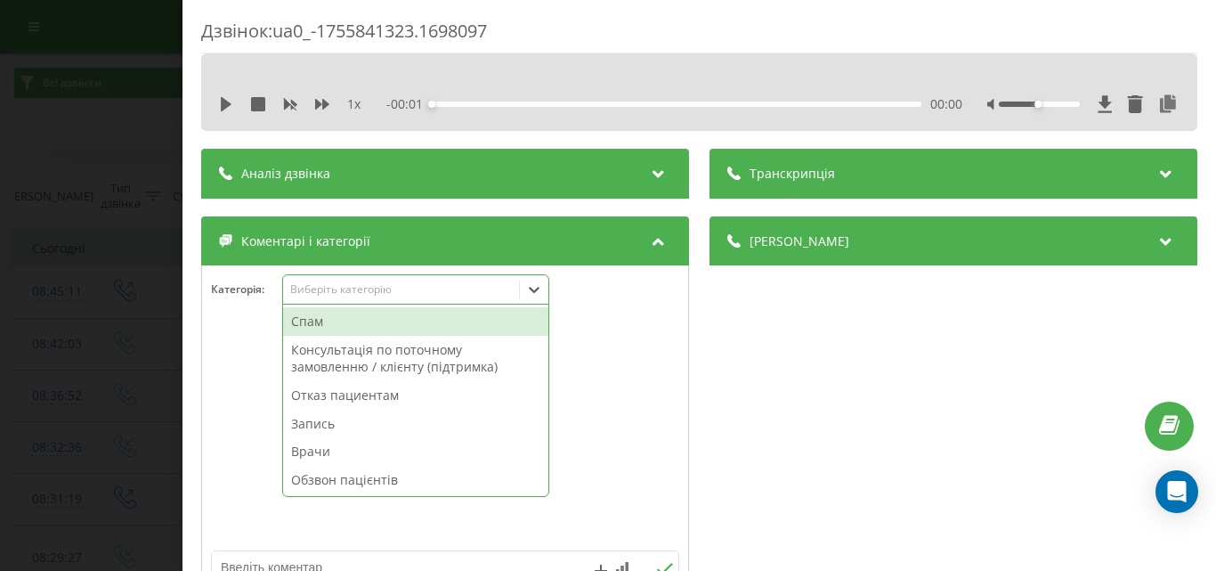
click at [454, 284] on div "Виберіть категорію" at bounding box center [400, 289] width 223 height 14
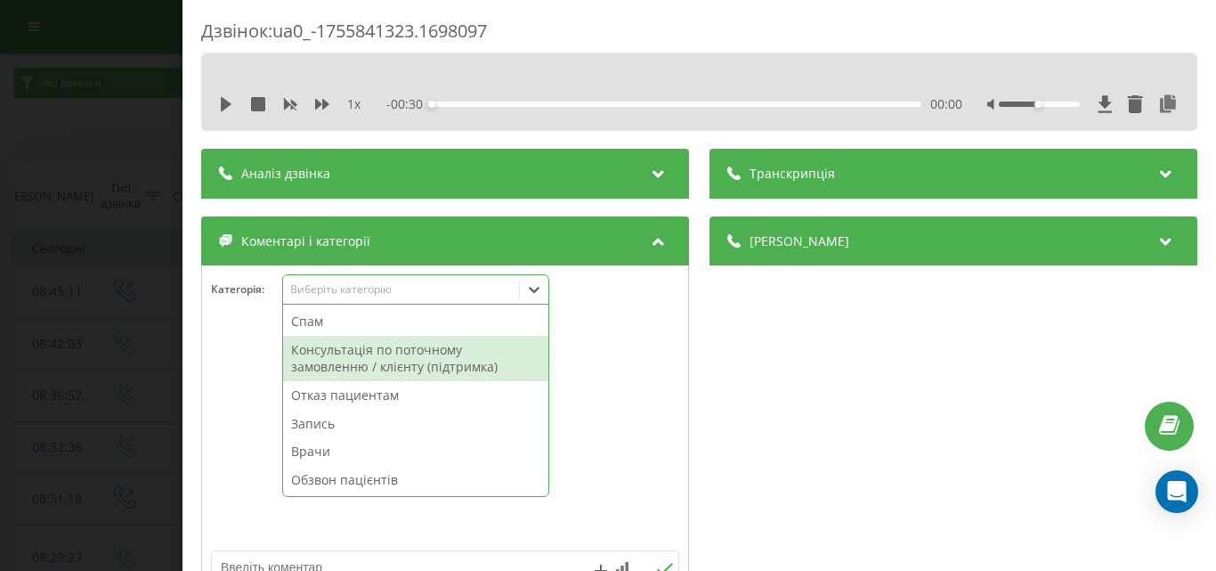
click at [411, 361] on div "Консультація по поточному замовленню / клієнту (підтримка)" at bounding box center [415, 358] width 265 height 45
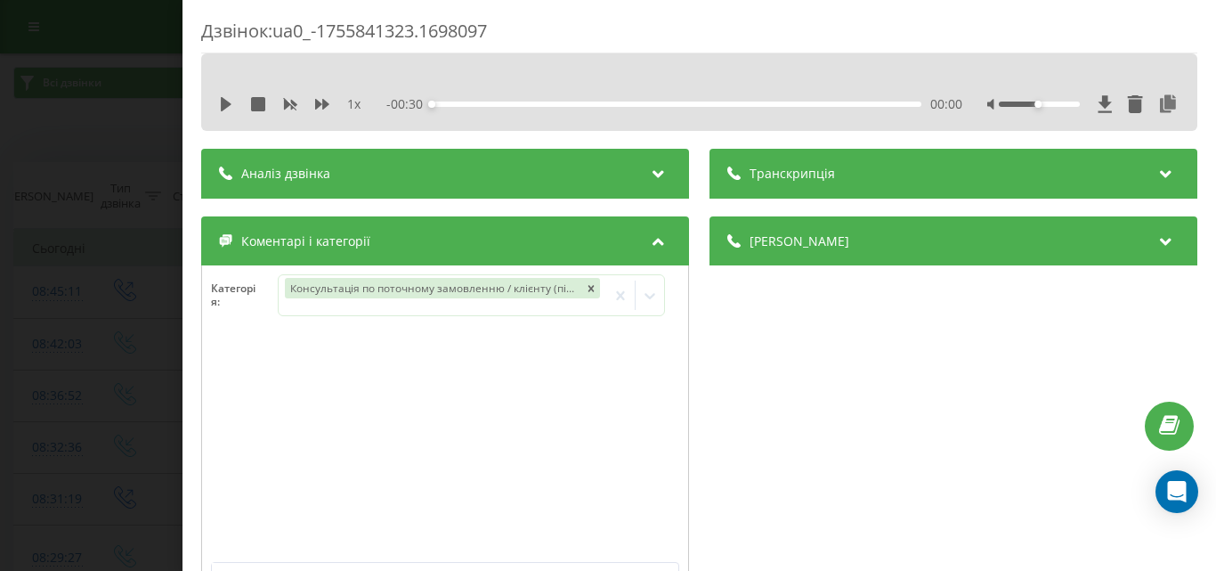
click at [141, 313] on div "Дзвінок : ua0_-1755841323.1698097 1 x - 00:30 00:00 00:00 Транскрипція Для AI-а…" at bounding box center [608, 285] width 1216 height 571
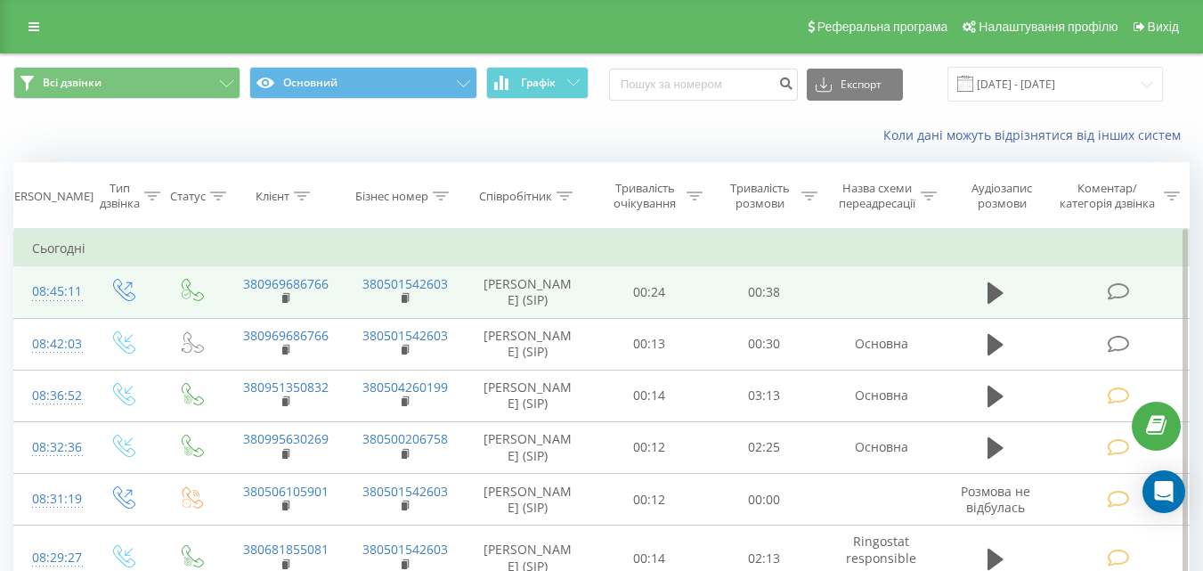
click at [1118, 286] on icon at bounding box center [1118, 291] width 22 height 19
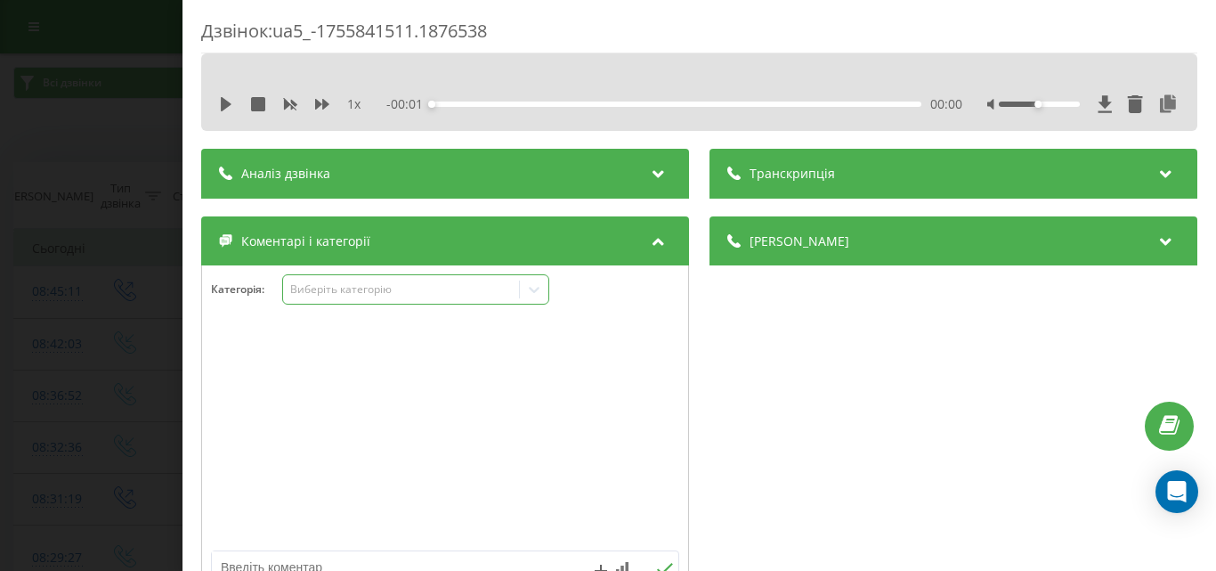
click at [464, 294] on div "Виберіть категорію" at bounding box center [400, 289] width 223 height 14
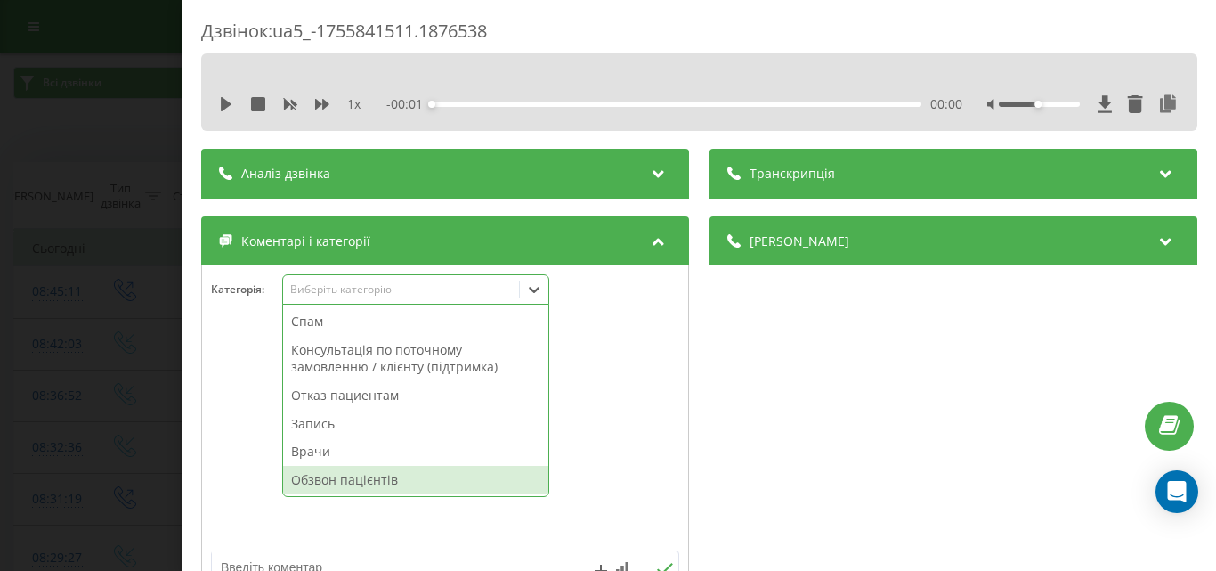
click at [381, 474] on div "Обзвон пацієнтів" at bounding box center [415, 480] width 265 height 28
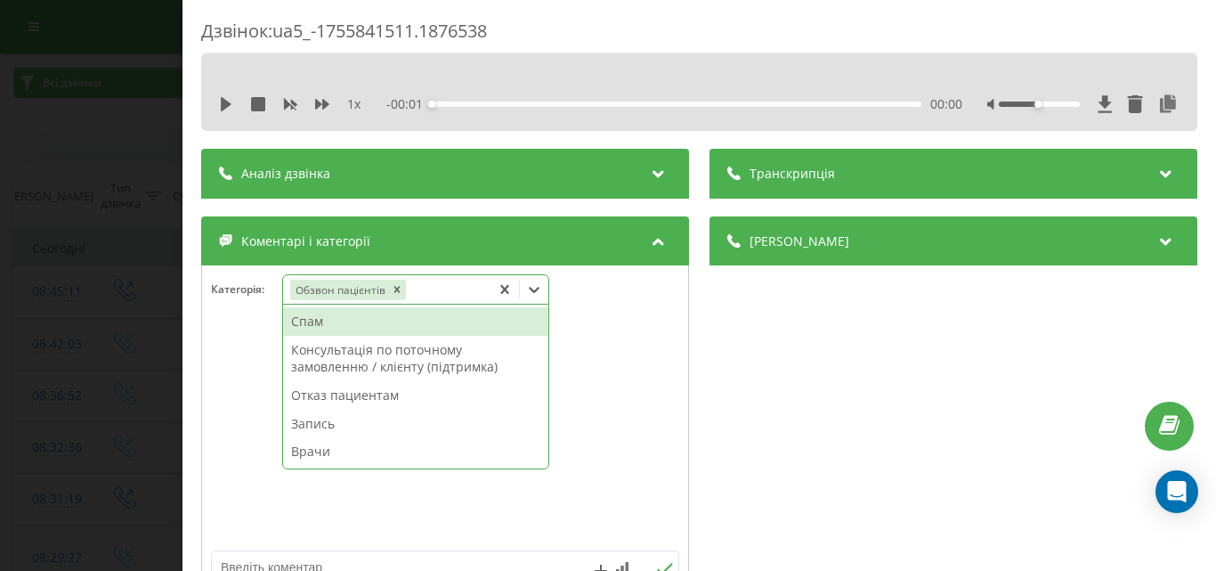
click at [141, 250] on div "Дзвінок : ua5_-1755841511.1876538 1 x - 00:01 00:00 00:00 Транскрипція Для AI-а…" at bounding box center [608, 285] width 1216 height 571
